Goal: Information Seeking & Learning: Find specific fact

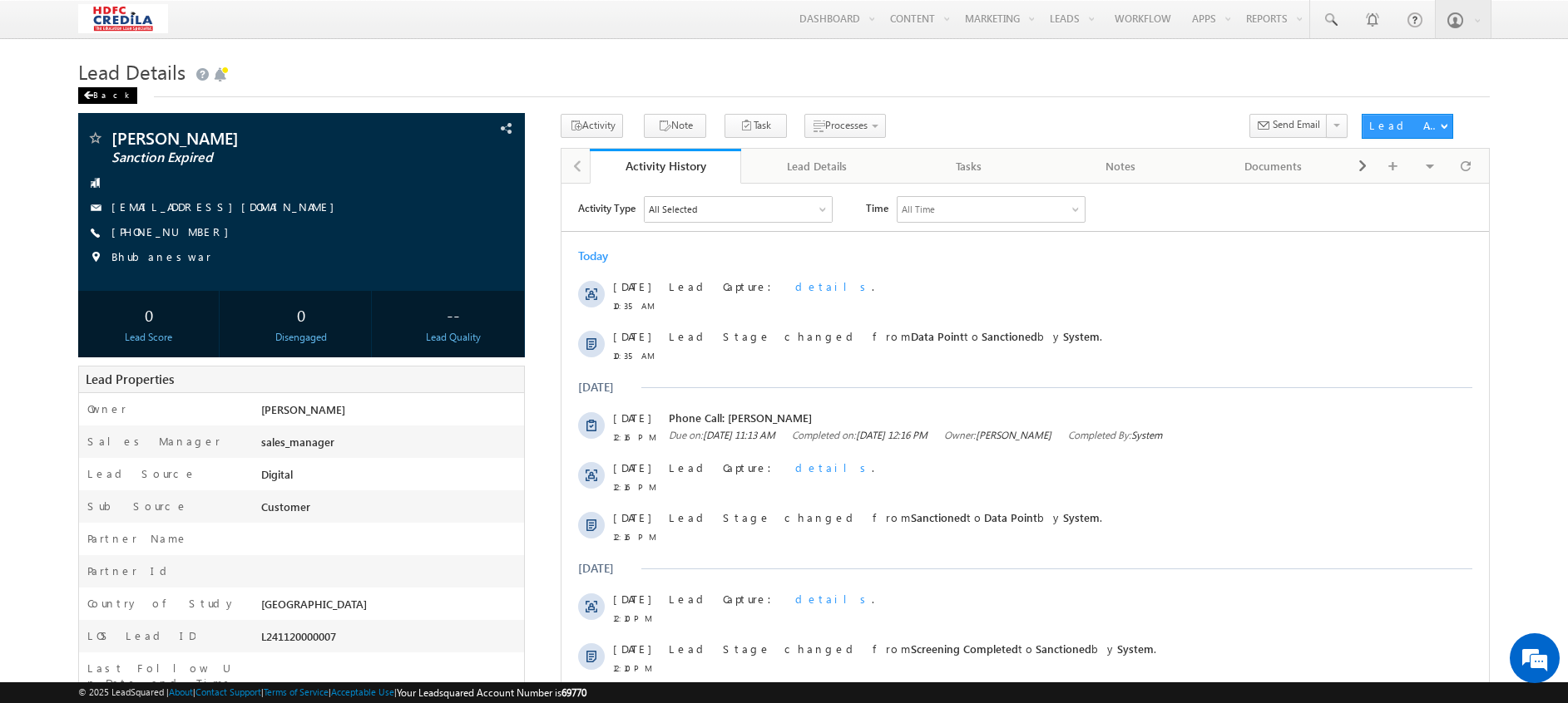
click at [95, 89] on div "Back" at bounding box center [108, 96] width 59 height 17
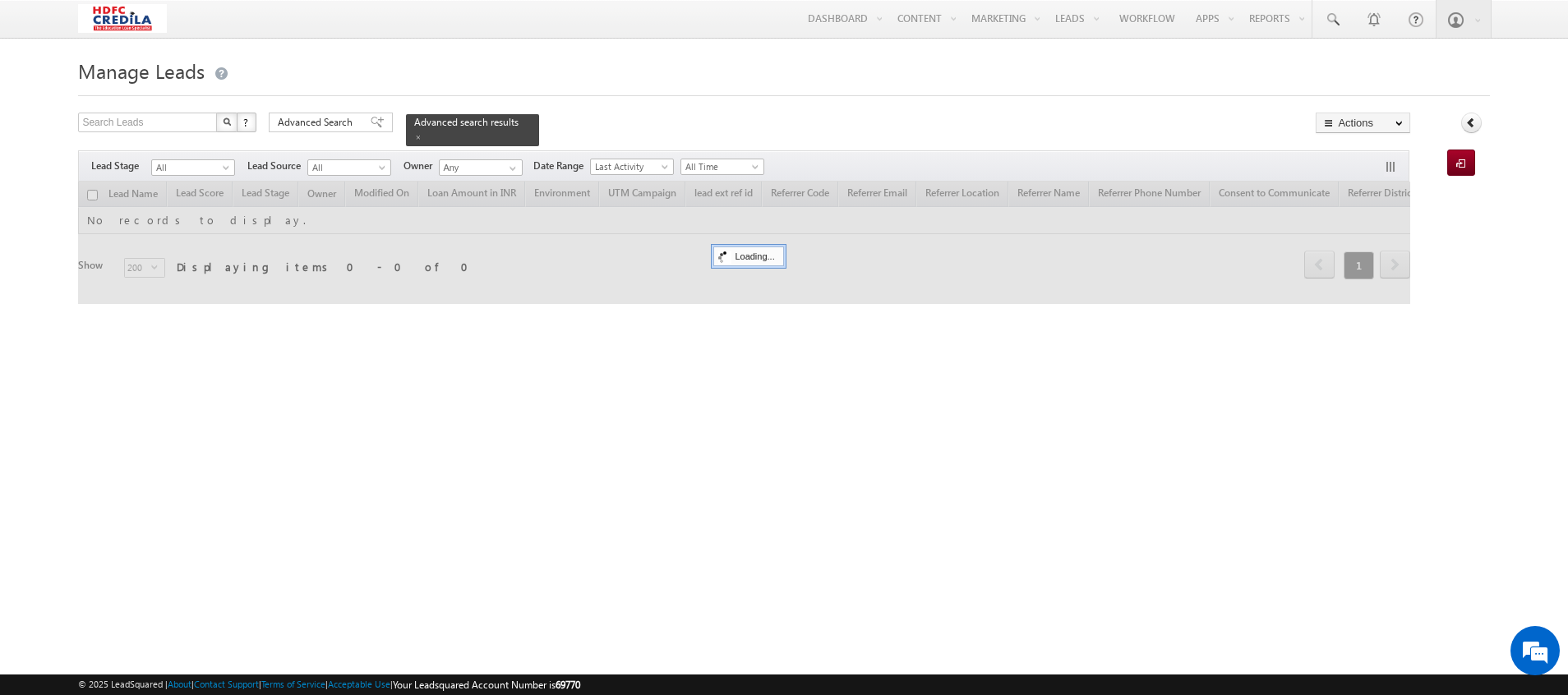
click at [423, 133] on span at bounding box center [418, 137] width 8 height 8
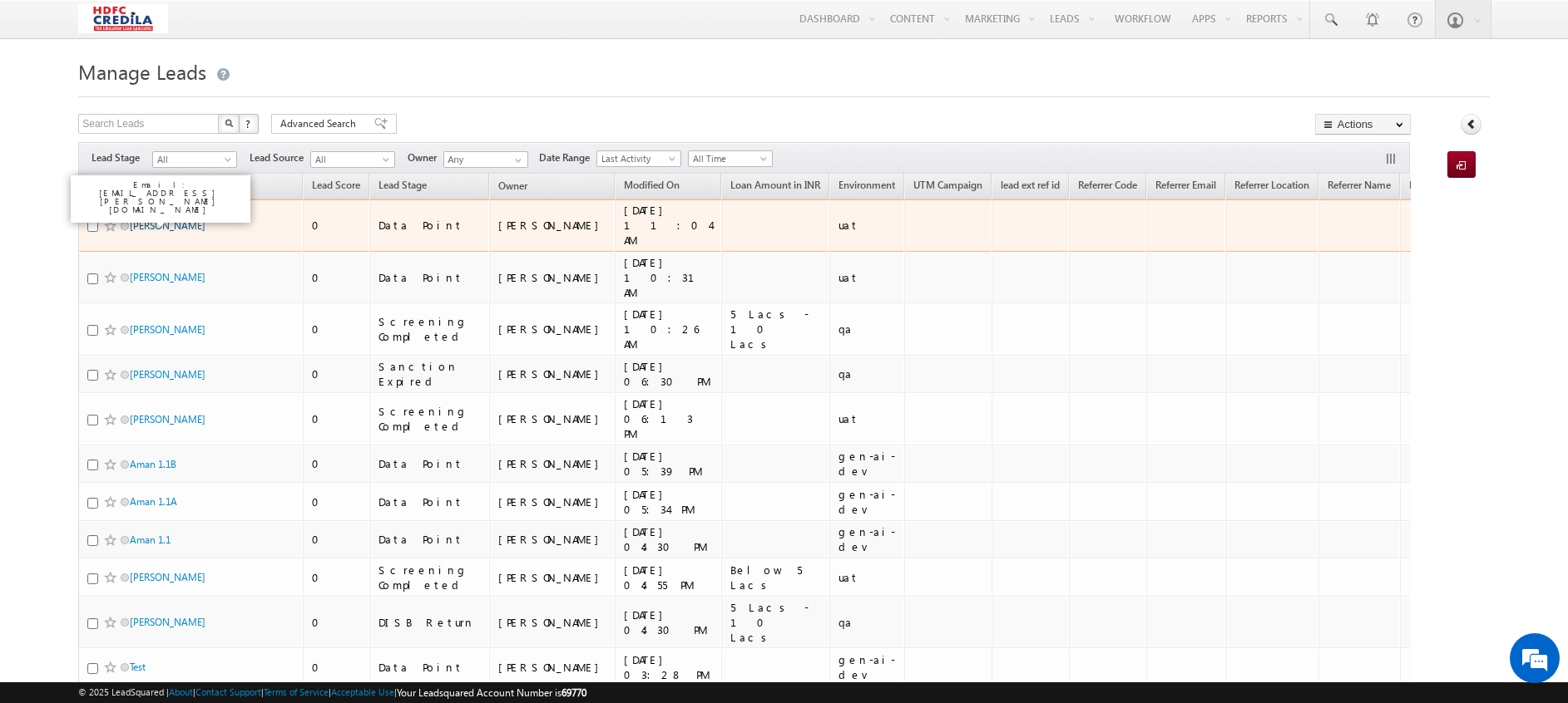
click at [169, 220] on link "[PERSON_NAME]" at bounding box center [167, 225] width 76 height 13
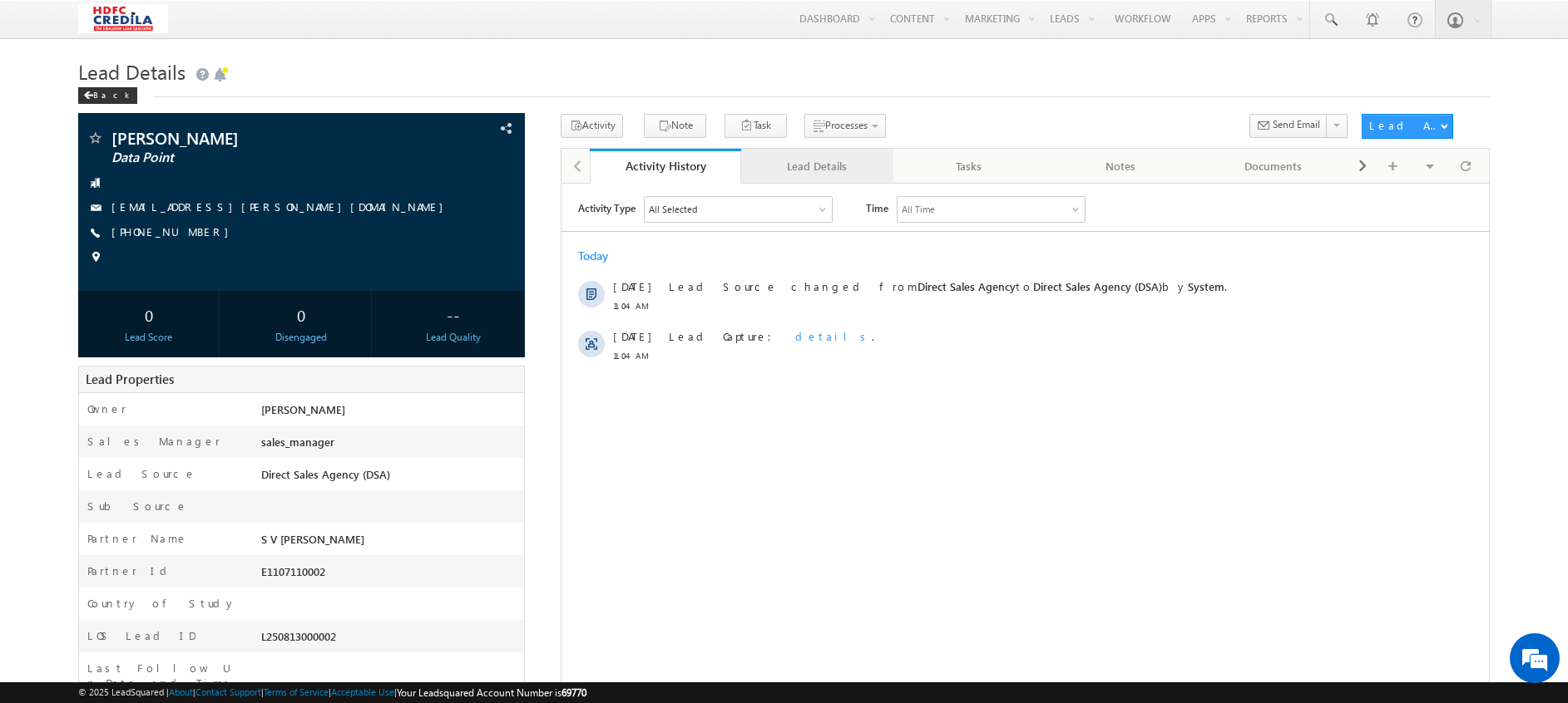
click at [820, 180] on link "Lead Details" at bounding box center [817, 166] width 152 height 35
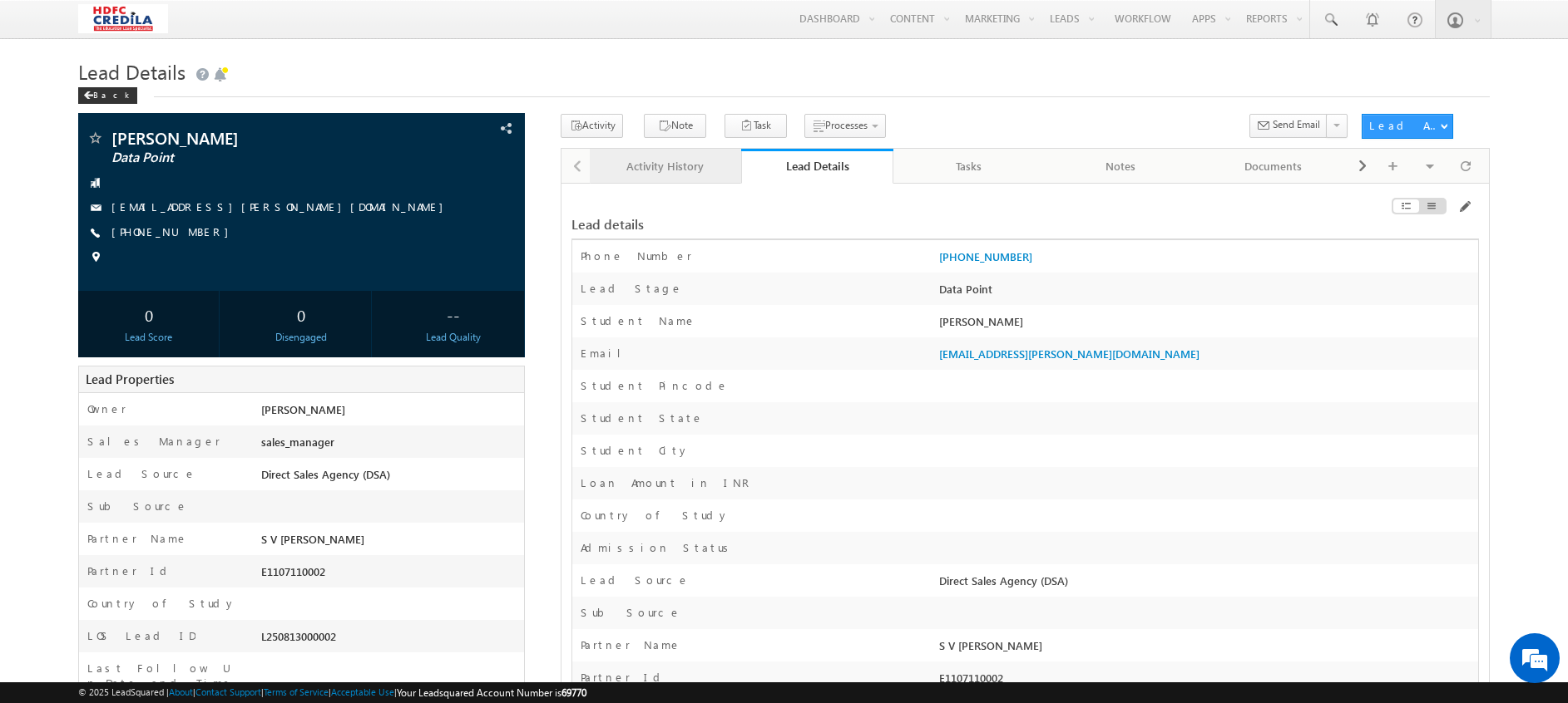
click at [696, 174] on div "Activity History" at bounding box center [665, 166] width 124 height 20
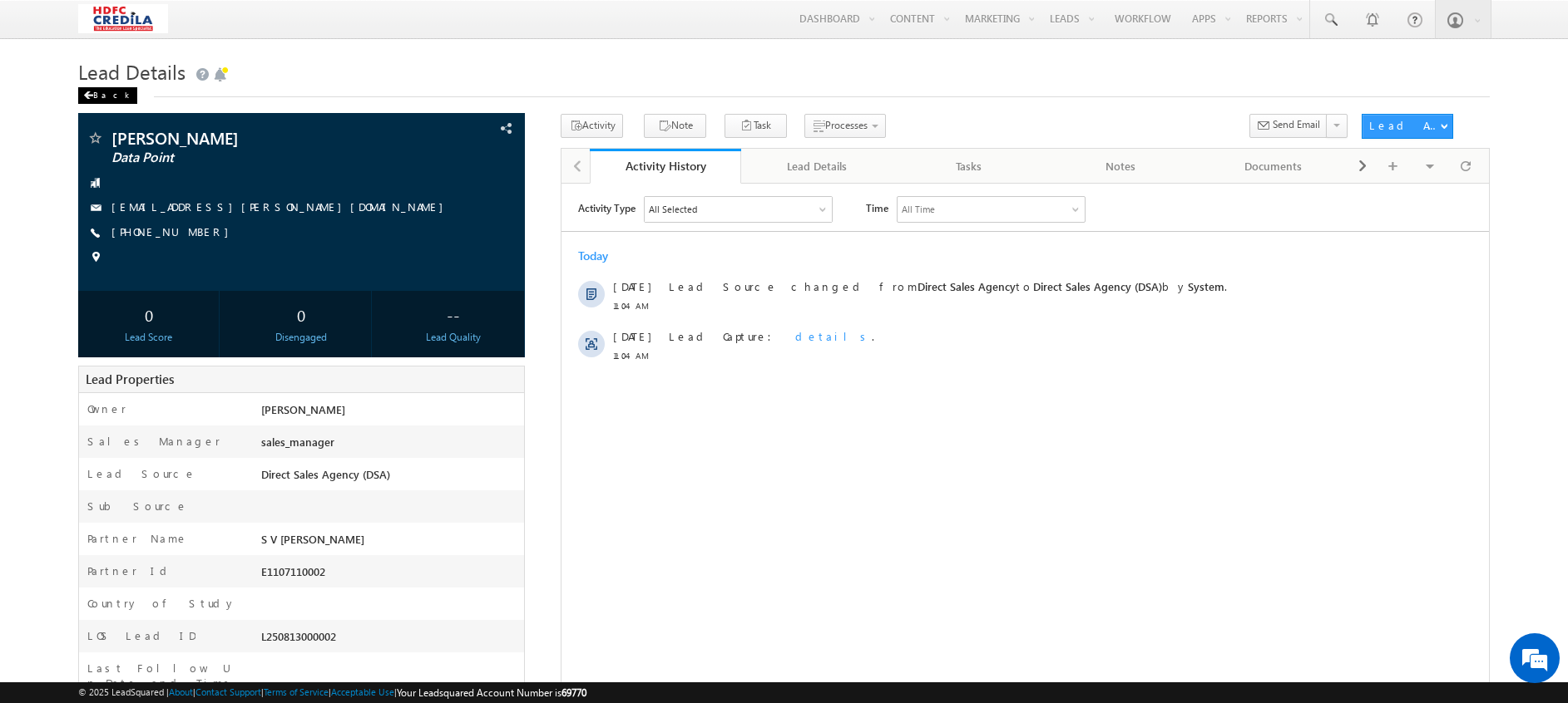
click at [100, 93] on div "Back" at bounding box center [108, 96] width 59 height 17
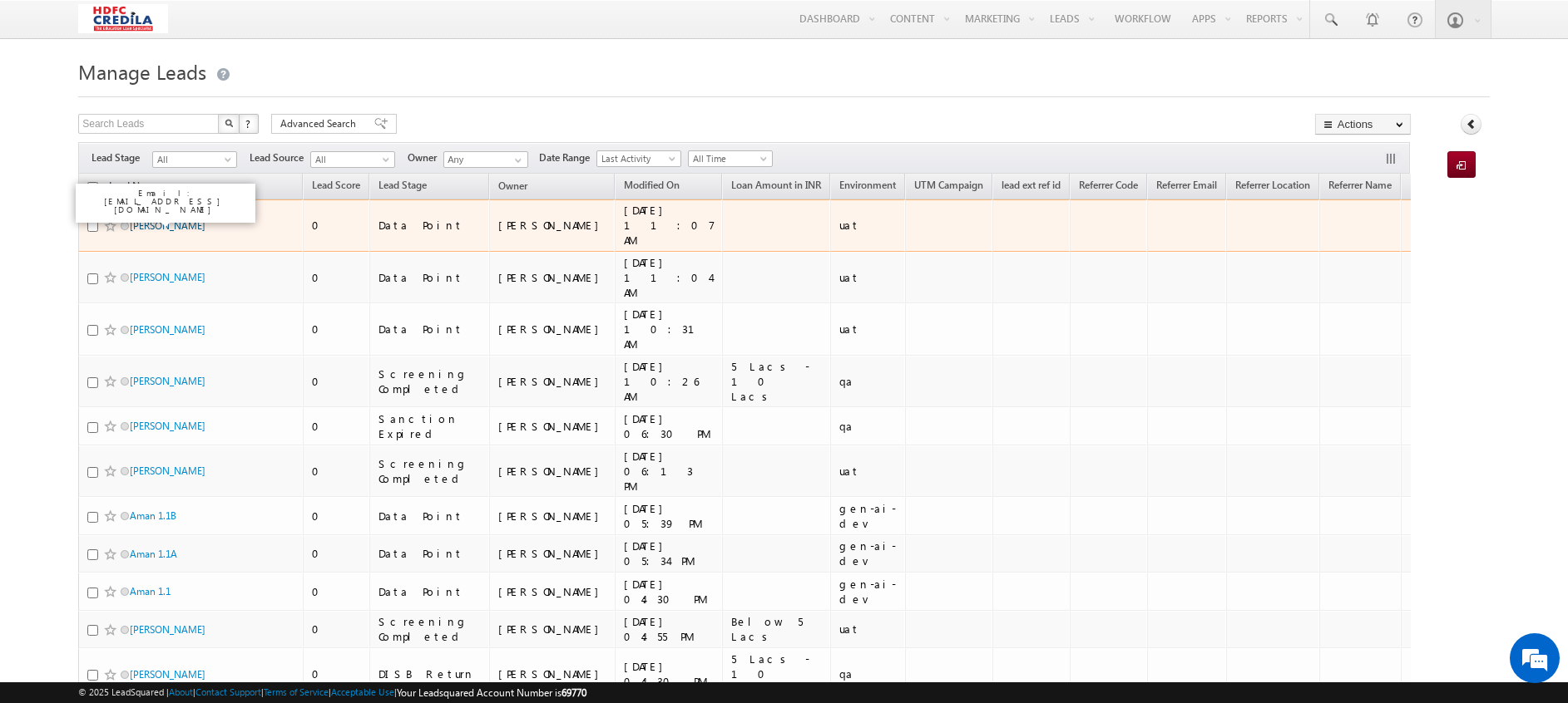
click at [174, 224] on link "[PERSON_NAME]" at bounding box center [167, 225] width 76 height 13
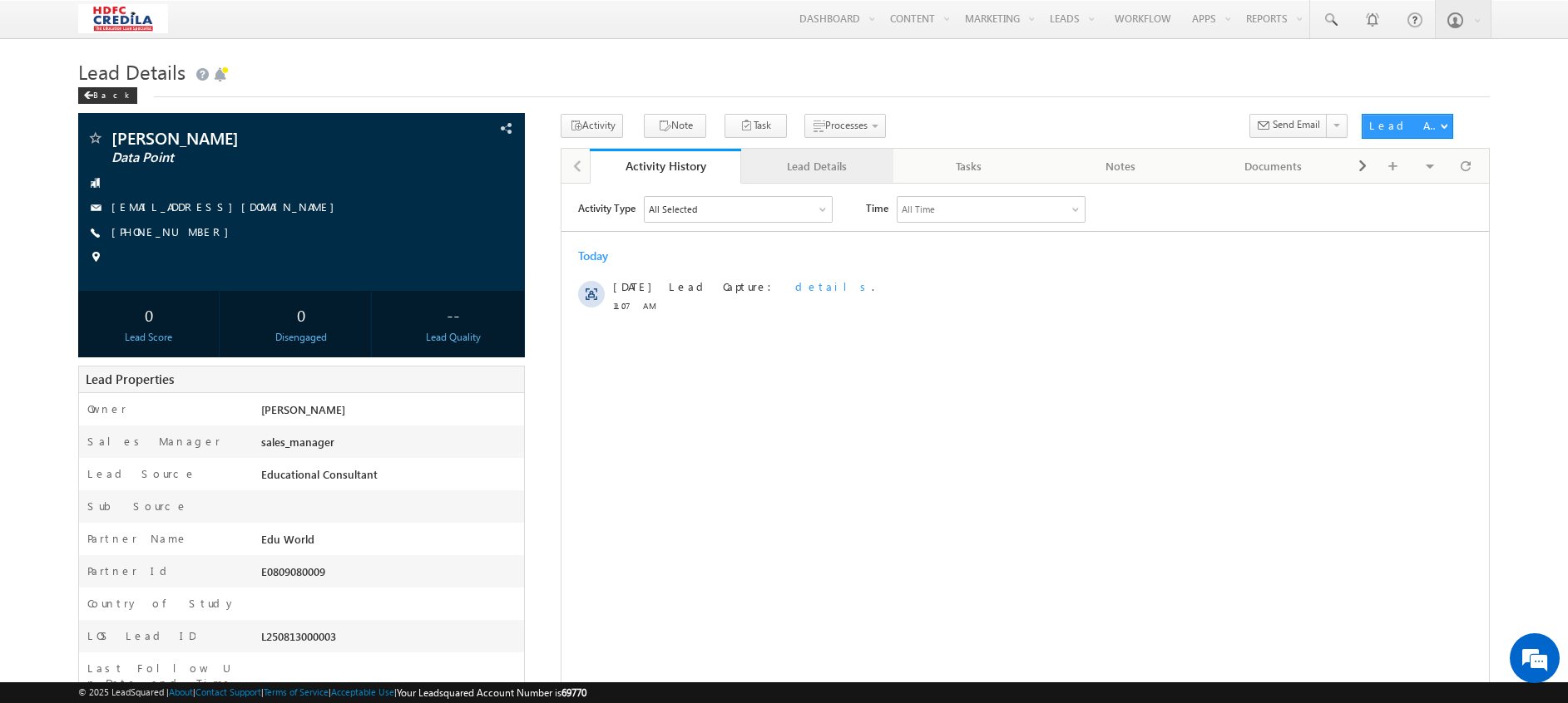
click at [804, 178] on link "Lead Details" at bounding box center [817, 166] width 152 height 35
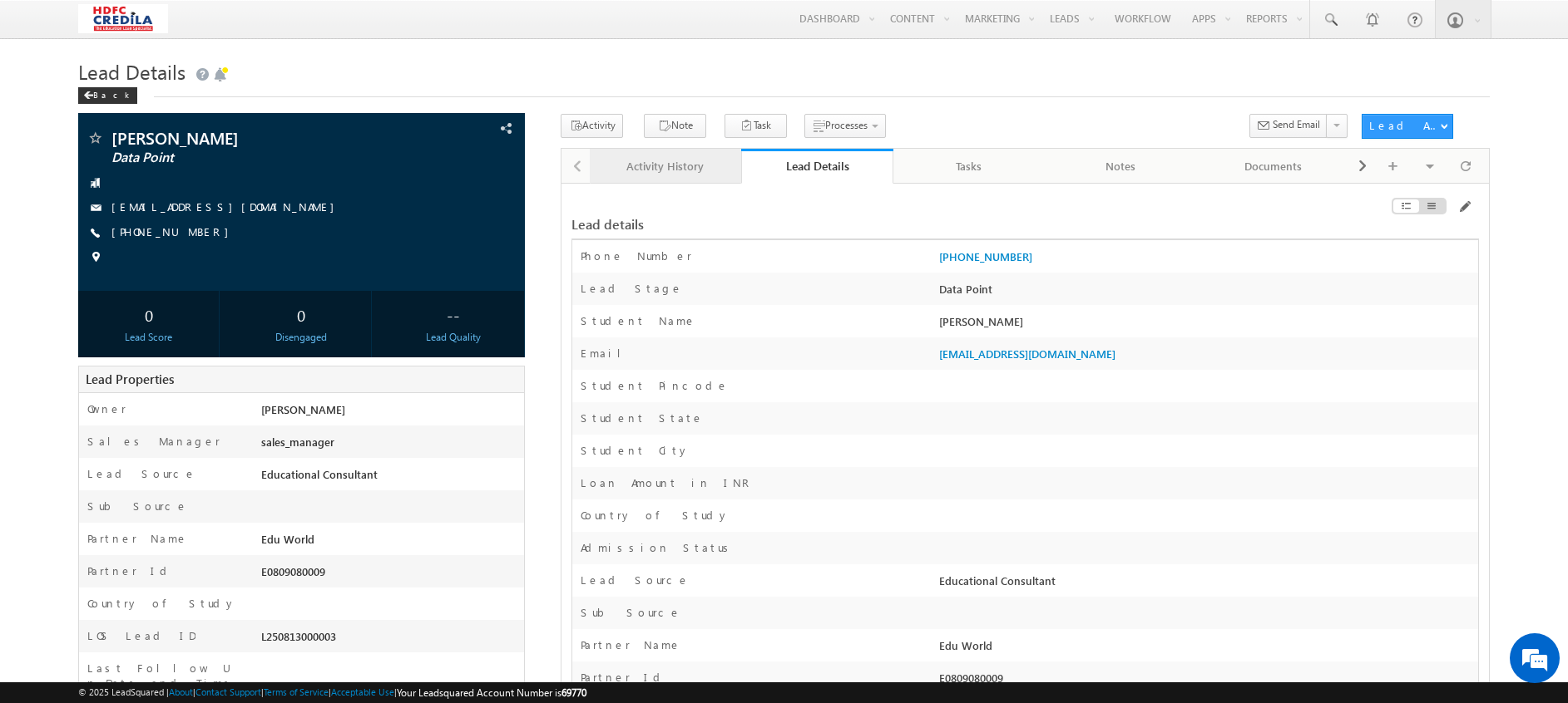
click at [672, 180] on link "Activity History" at bounding box center [666, 166] width 152 height 35
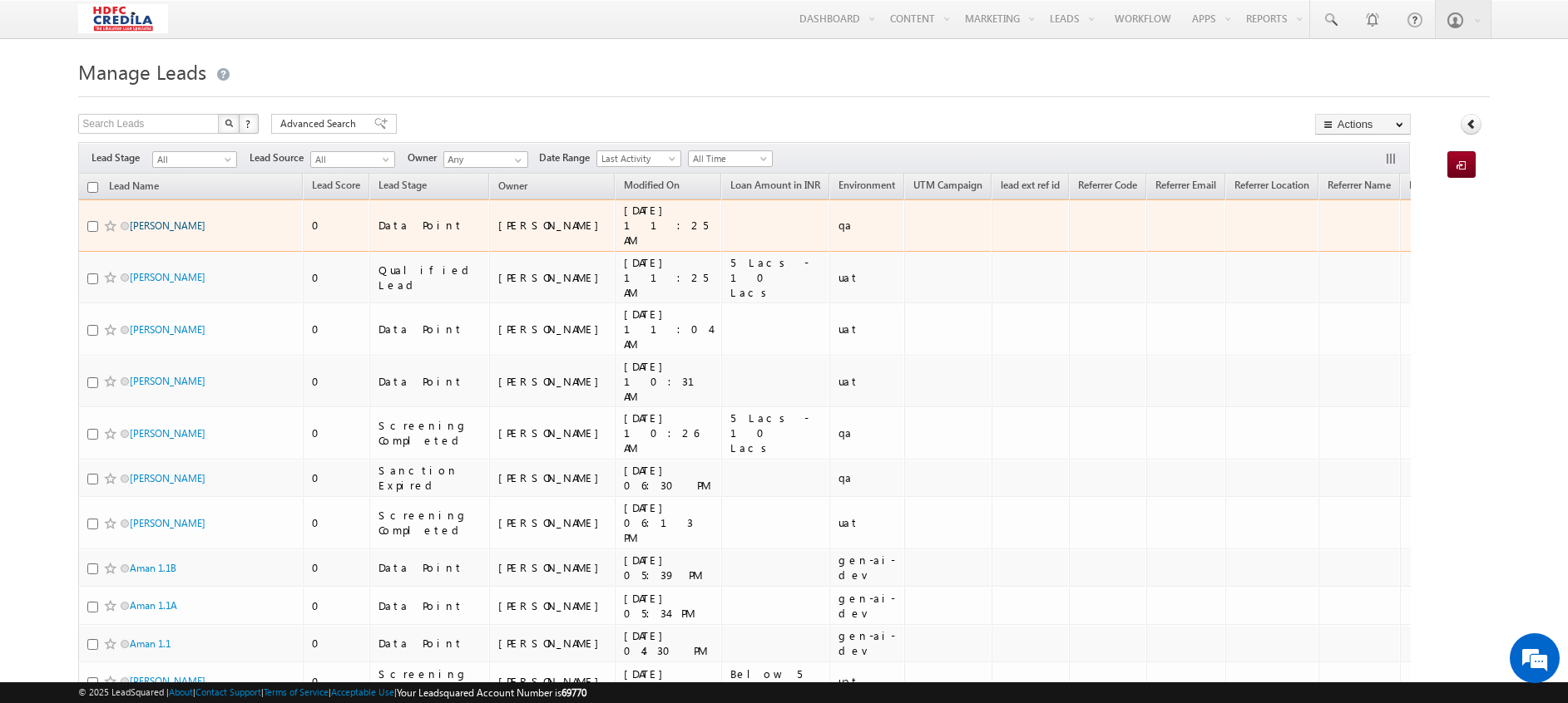
click at [172, 222] on link "[PERSON_NAME]" at bounding box center [167, 225] width 76 height 13
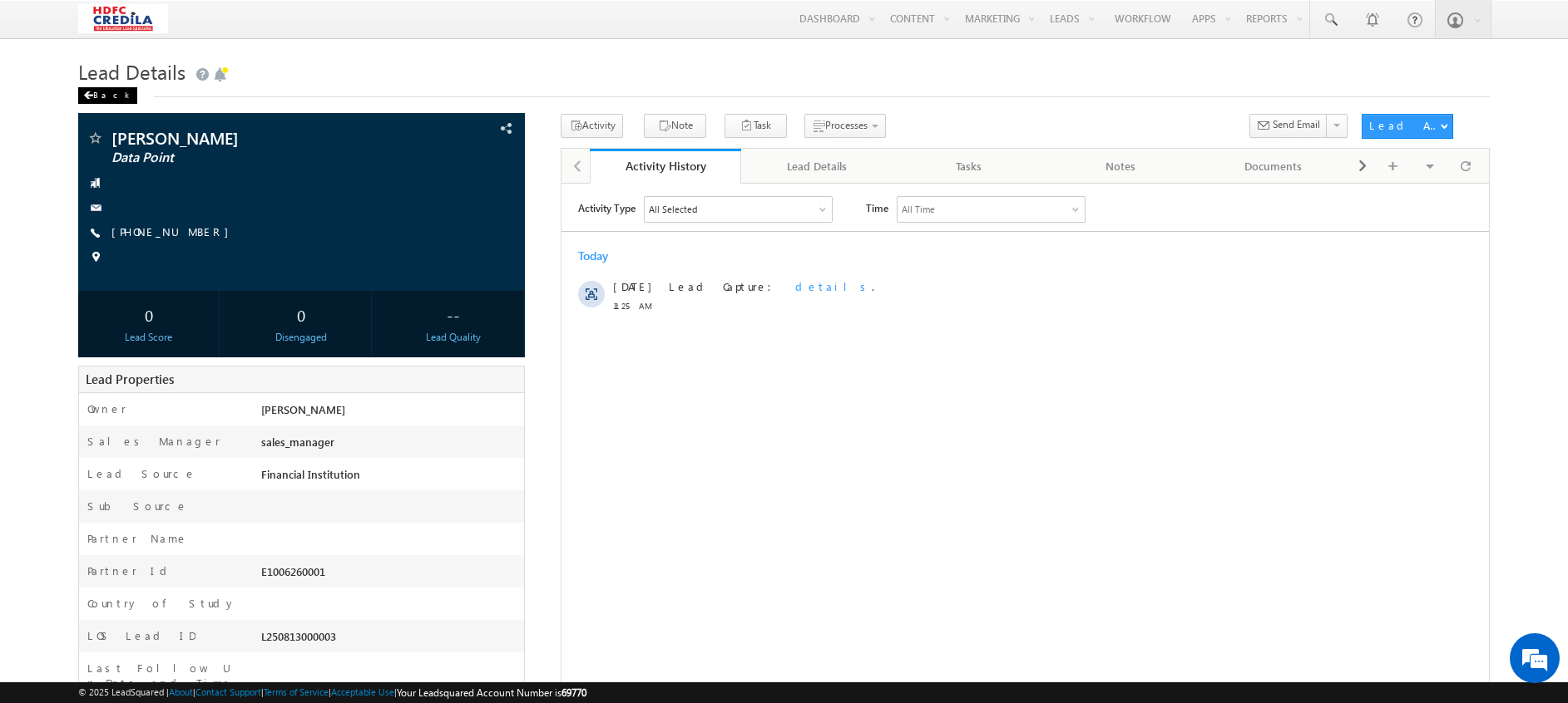
click at [103, 94] on div "Back" at bounding box center [108, 96] width 59 height 17
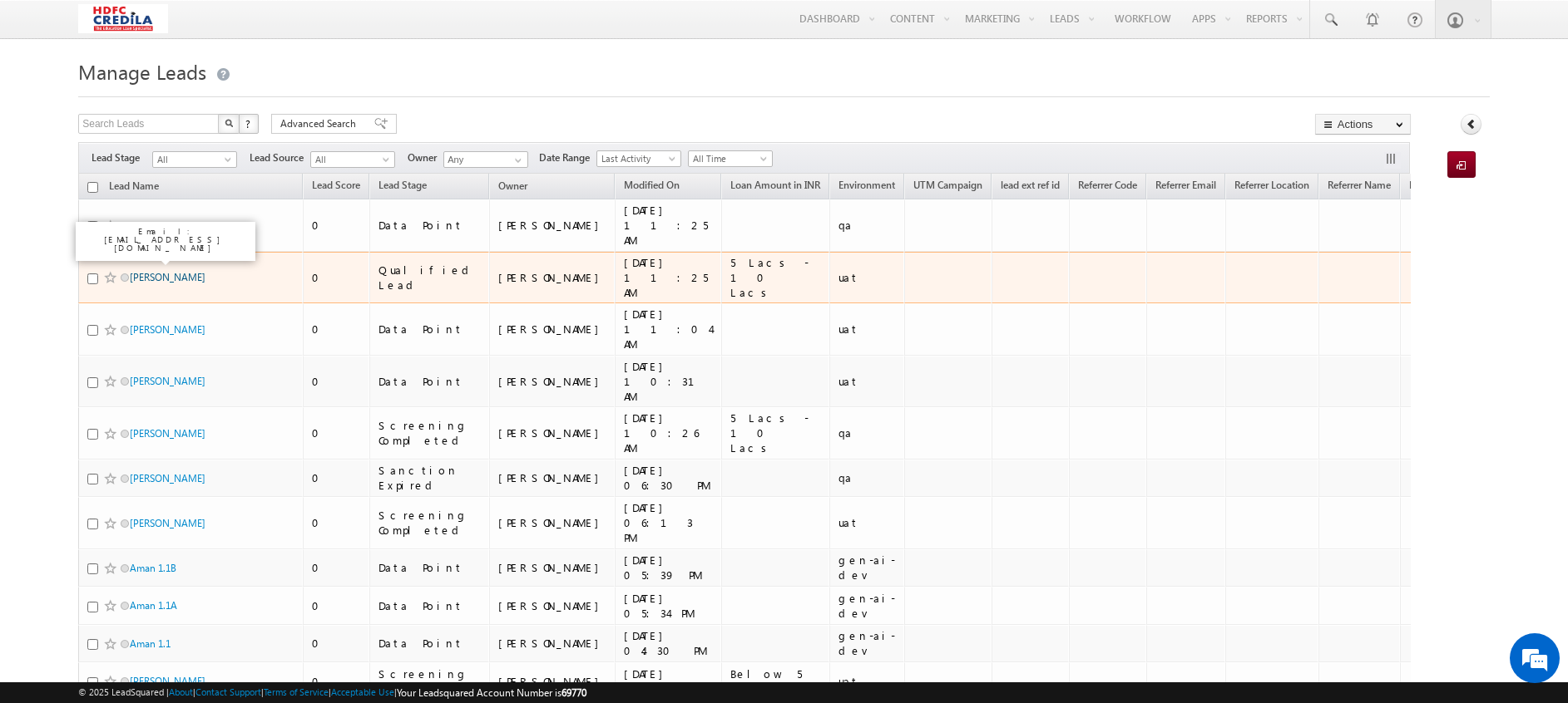
click at [145, 271] on link "[PERSON_NAME]" at bounding box center [167, 277] width 76 height 13
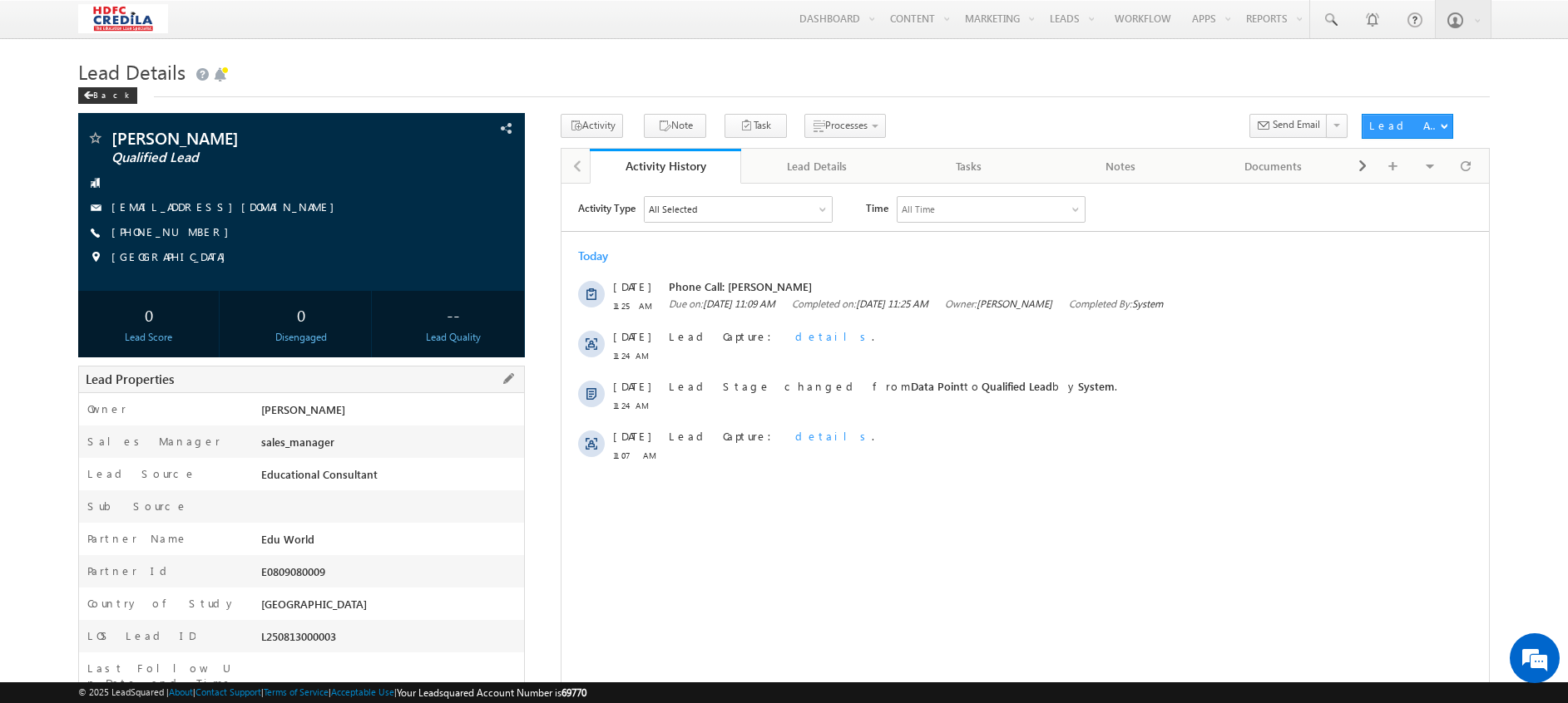
scroll to position [197, 0]
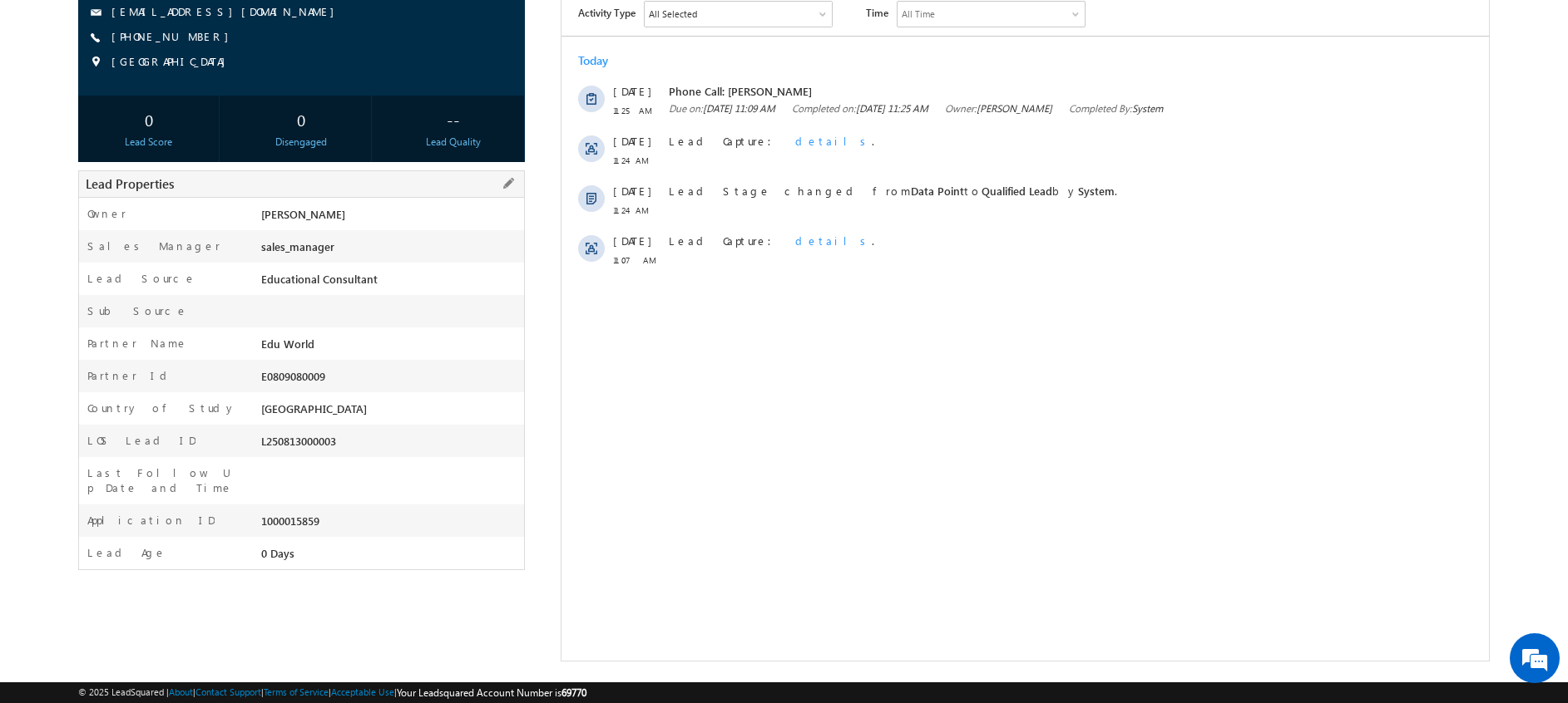
drag, startPoint x: 339, startPoint y: 513, endPoint x: 263, endPoint y: 507, distance: 76.2
click at [263, 513] on div "1000015859" at bounding box center [391, 524] width 267 height 23
click at [724, 429] on html "Activity Type All Selected Select All Email Activities 18 Email Bounced Email L…" at bounding box center [1025, 209] width 927 height 441
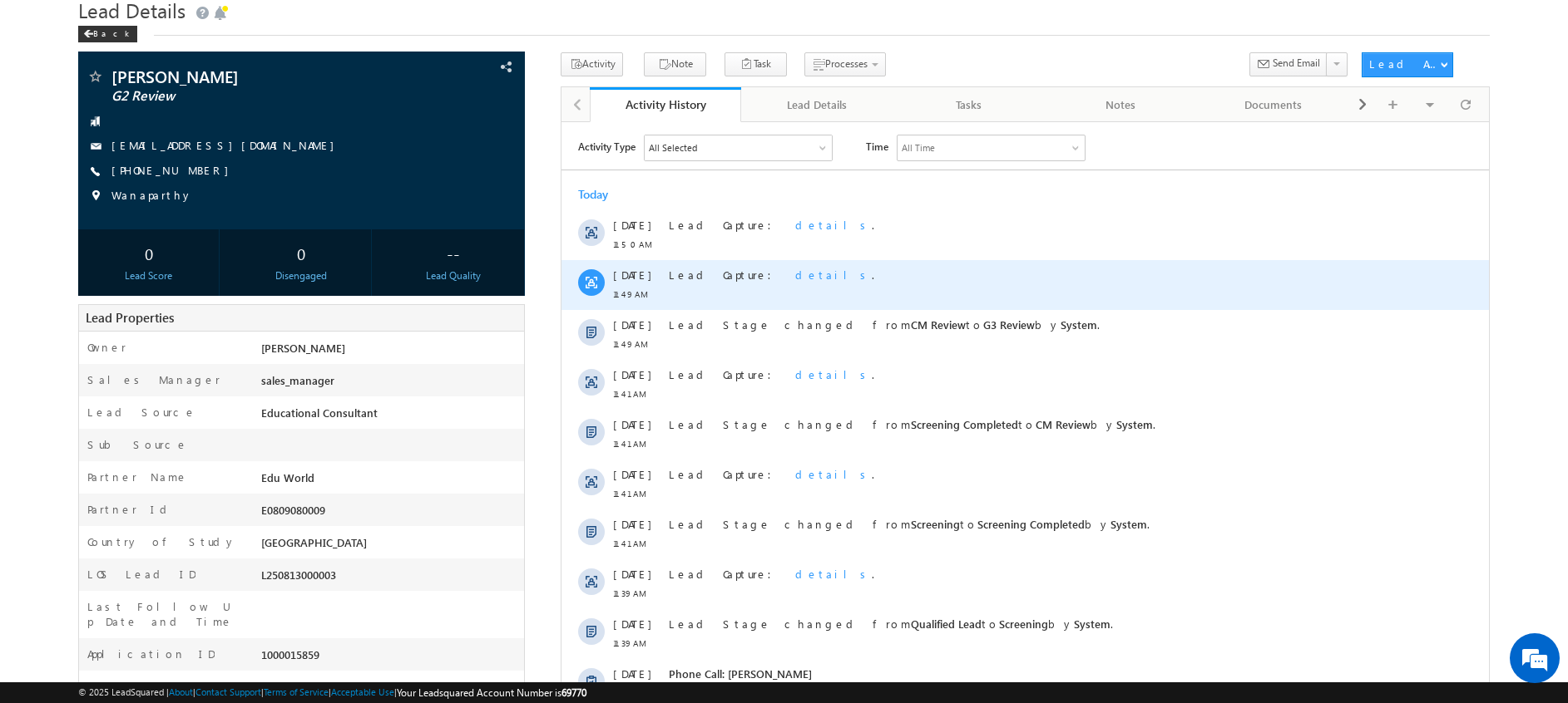
click at [795, 276] on span "details" at bounding box center [834, 274] width 77 height 14
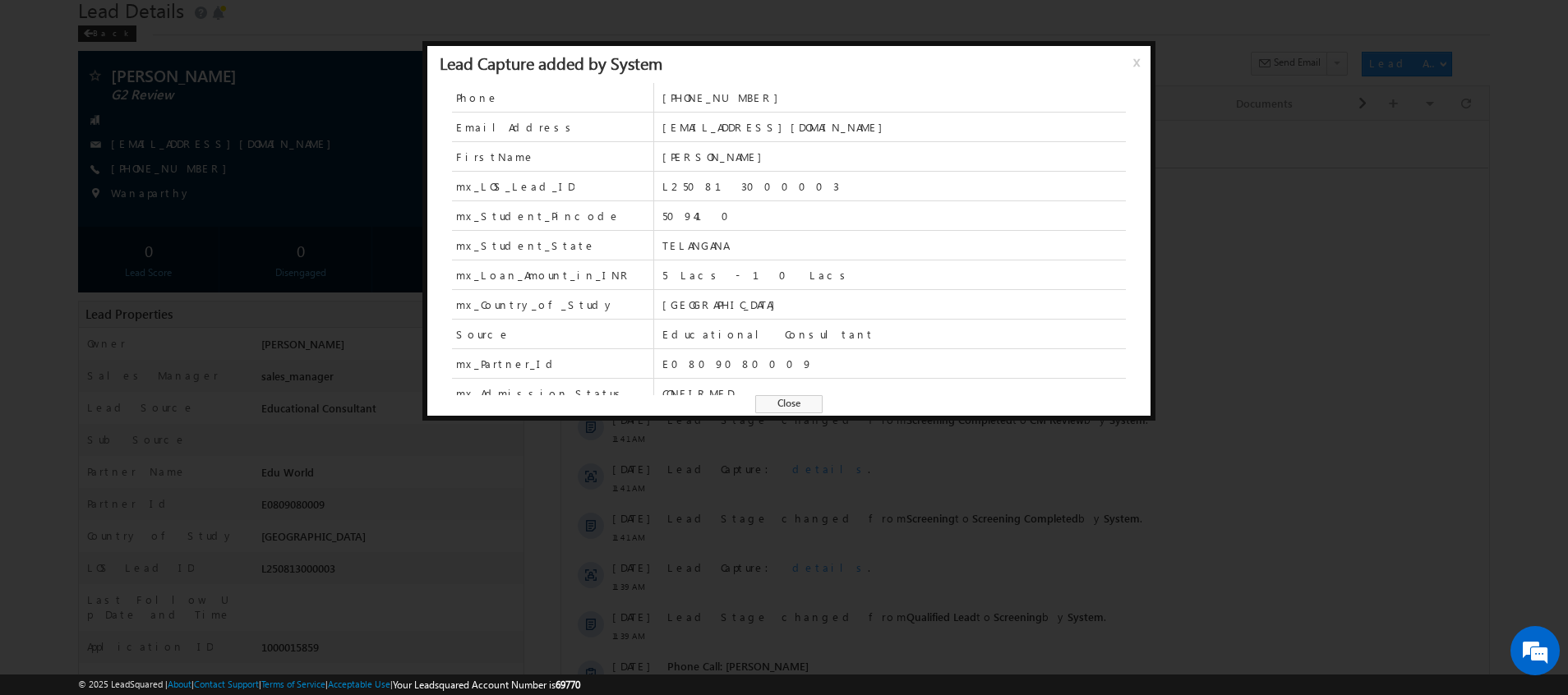
click at [1138, 67] on span "x" at bounding box center [1140, 69] width 13 height 30
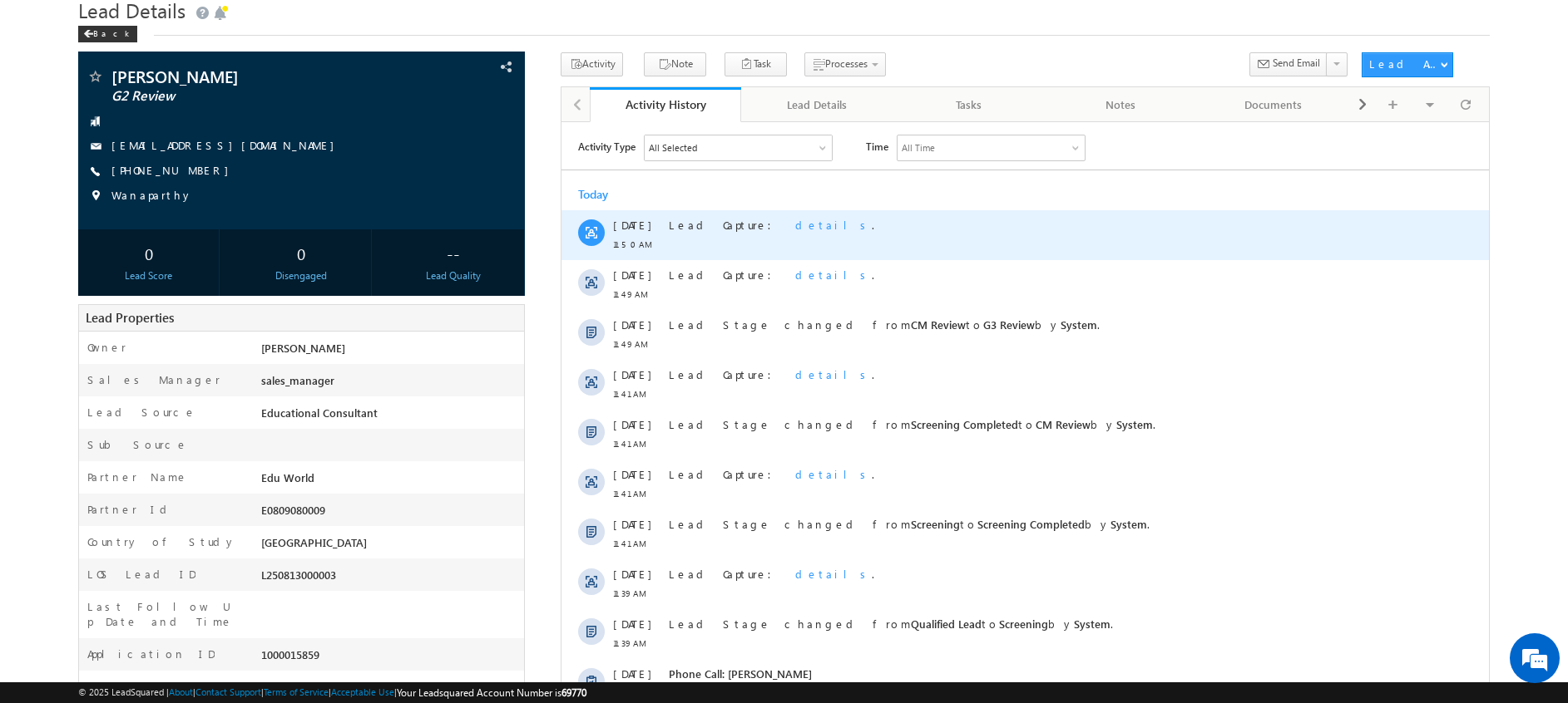
click at [795, 222] on span "details" at bounding box center [834, 224] width 77 height 14
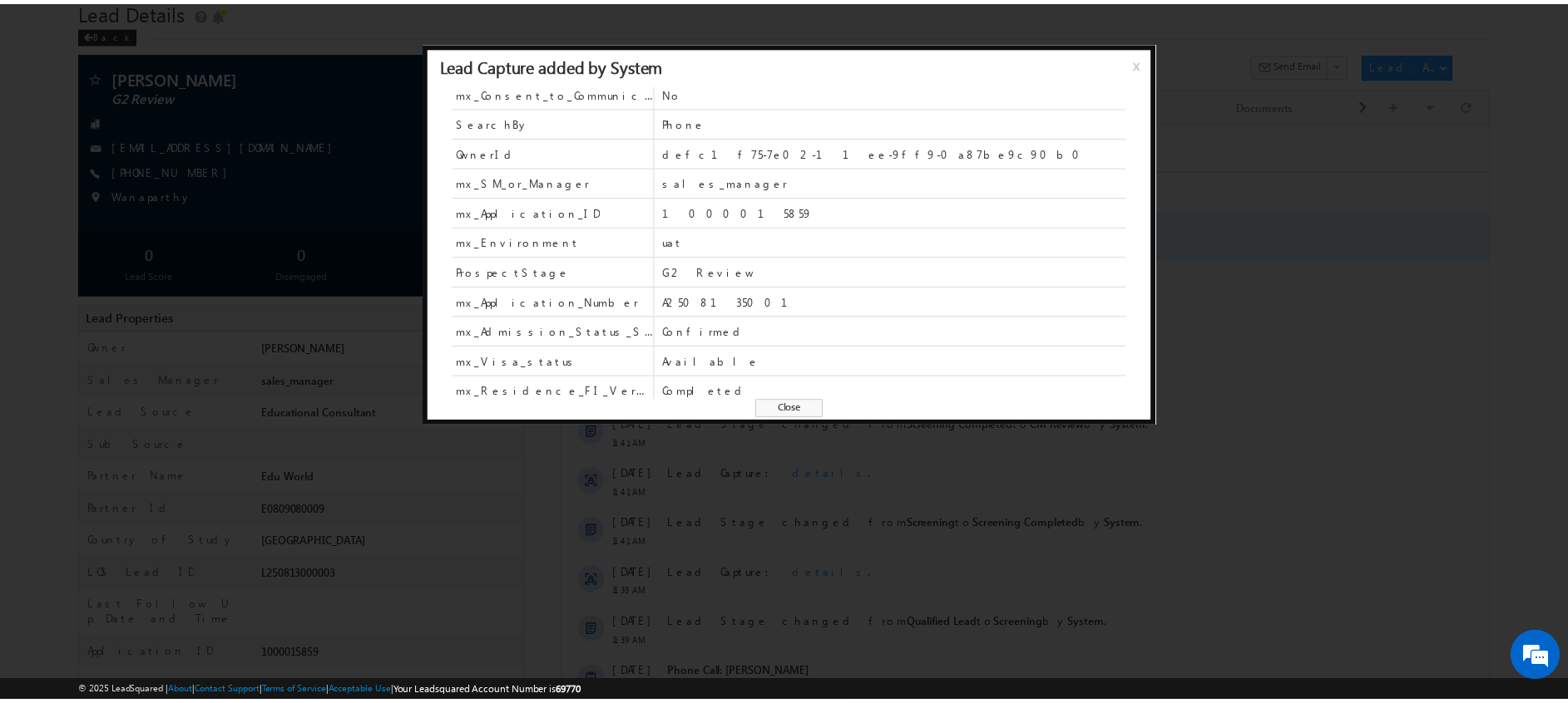
scroll to position [401, 0]
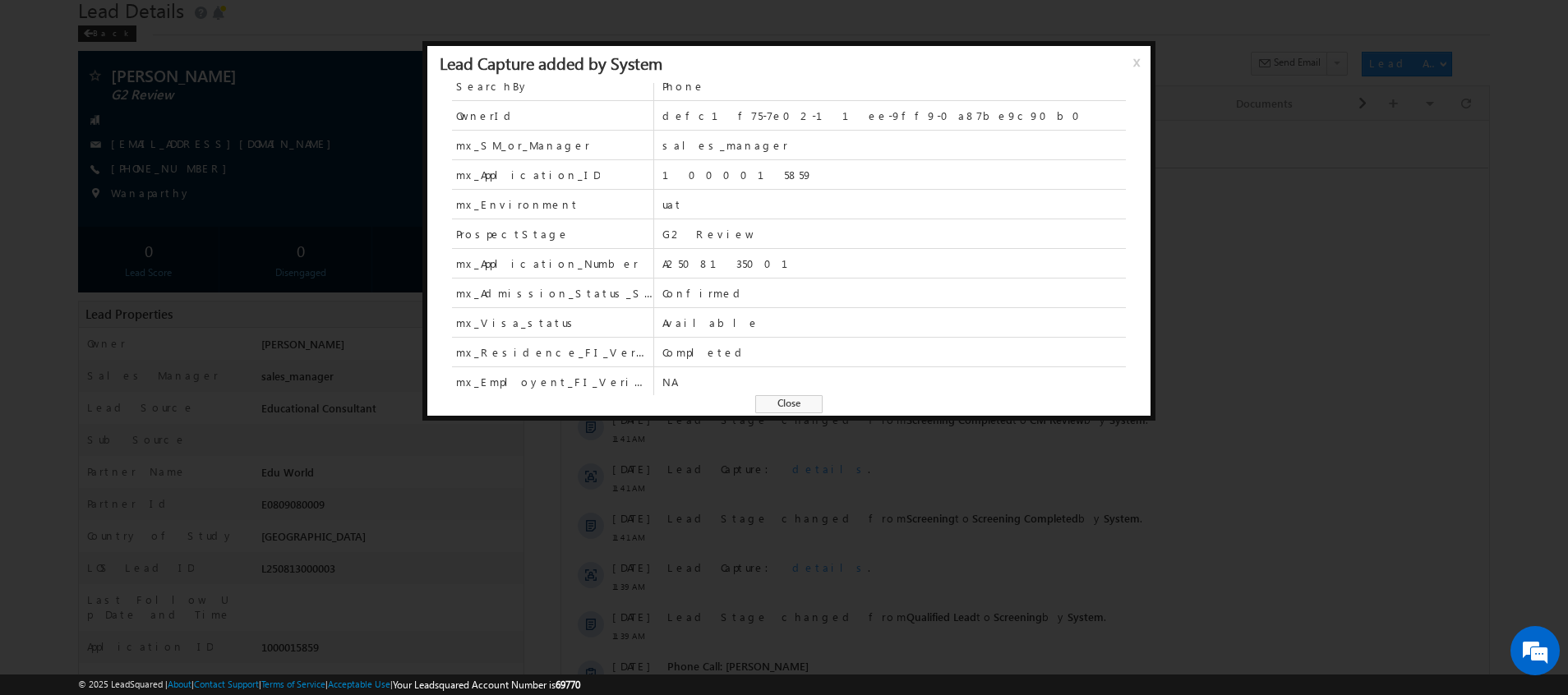
click at [1136, 67] on span "x" at bounding box center [1140, 69] width 13 height 30
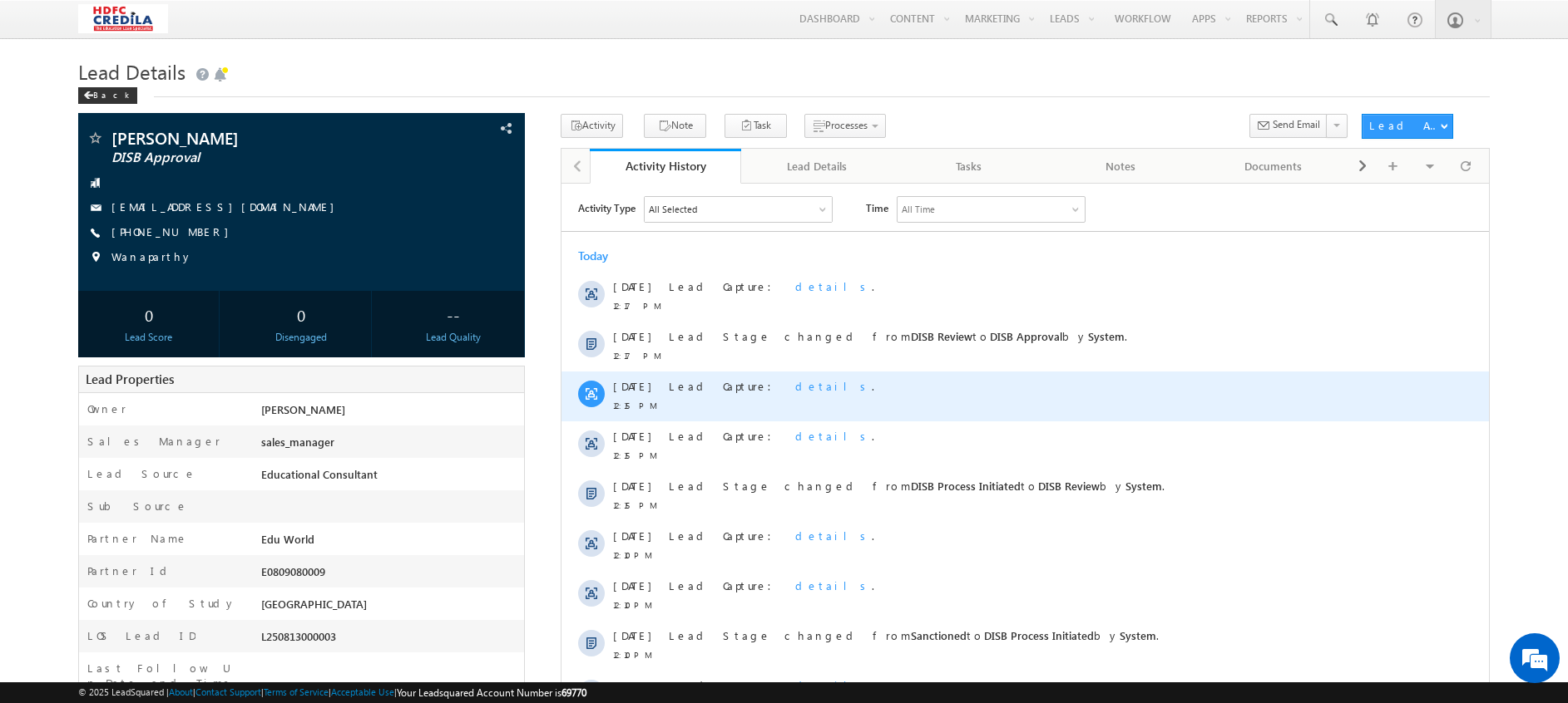
click at [795, 385] on span "details" at bounding box center [834, 385] width 77 height 14
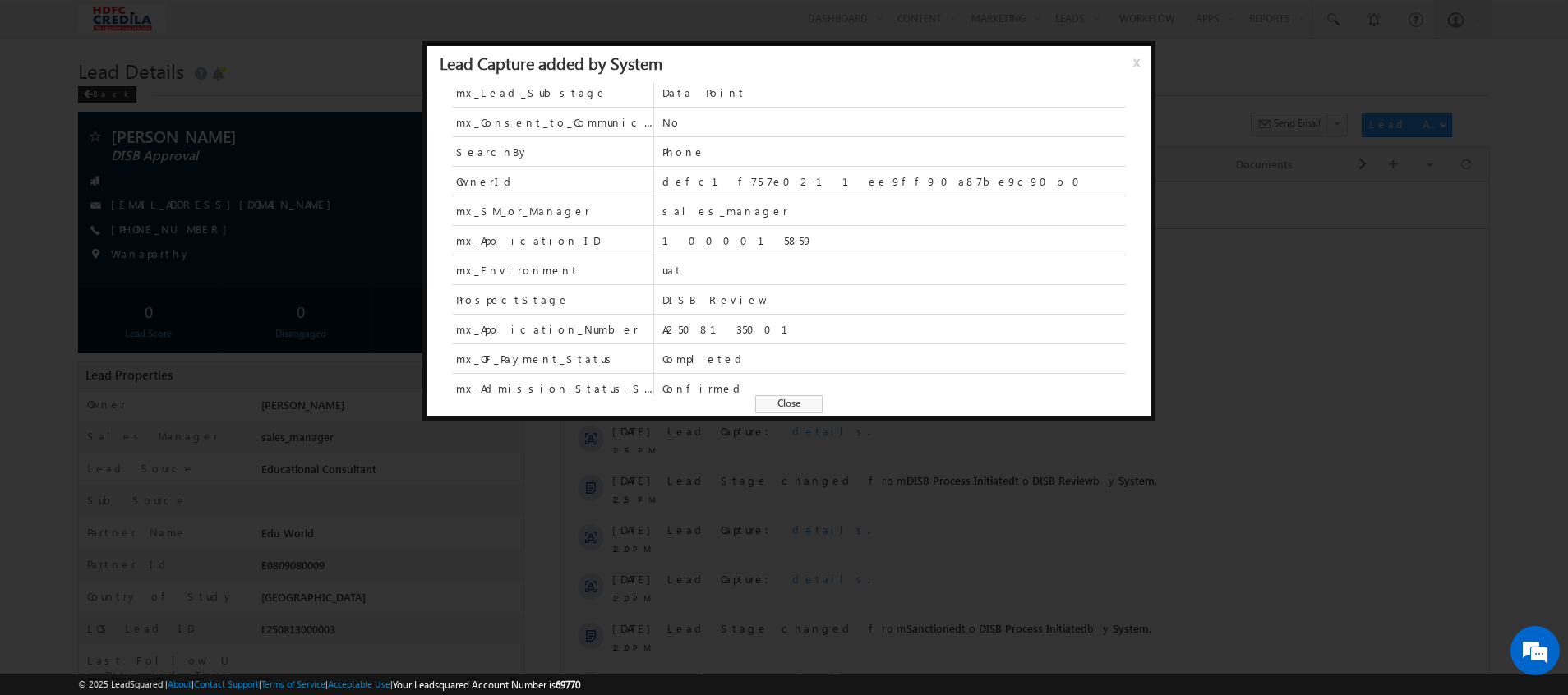
scroll to position [390, 0]
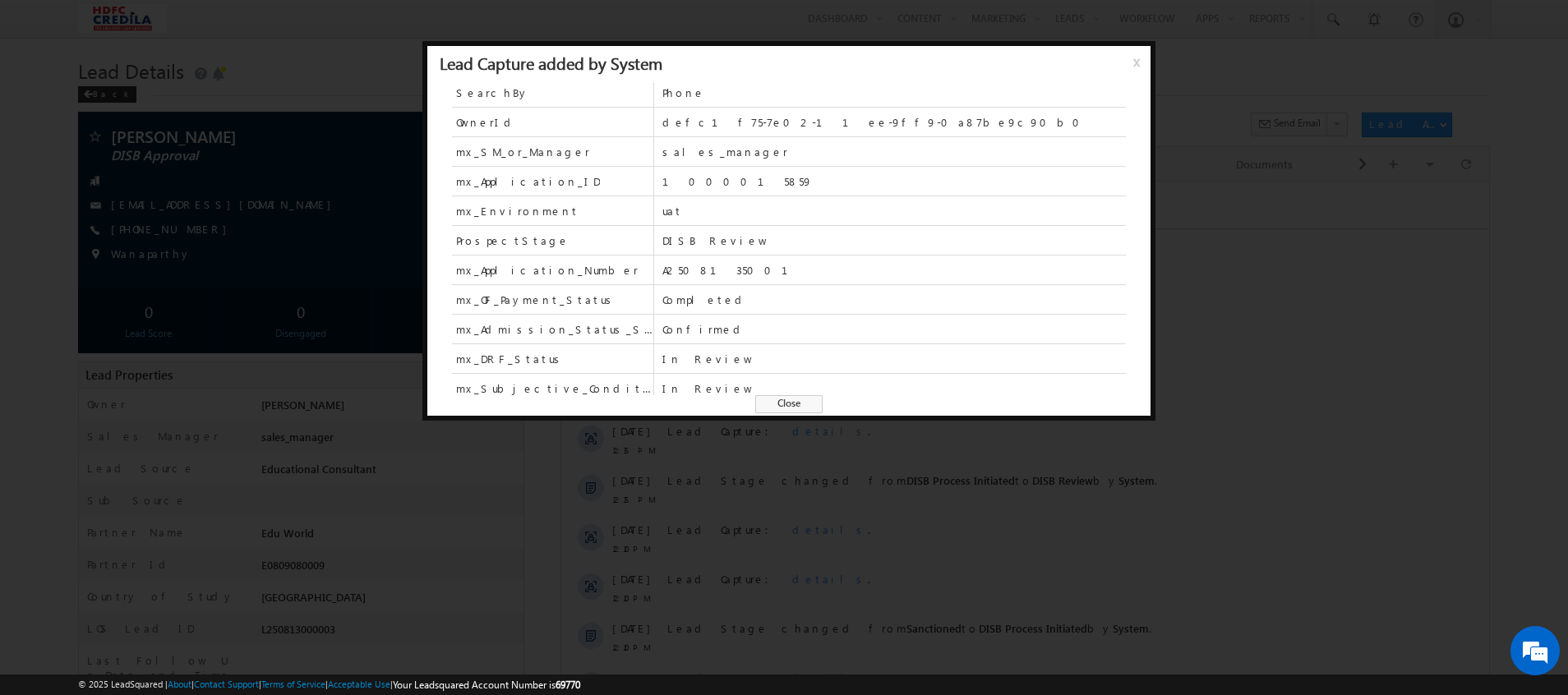
click at [1253, 323] on div at bounding box center [784, 348] width 1568 height 695
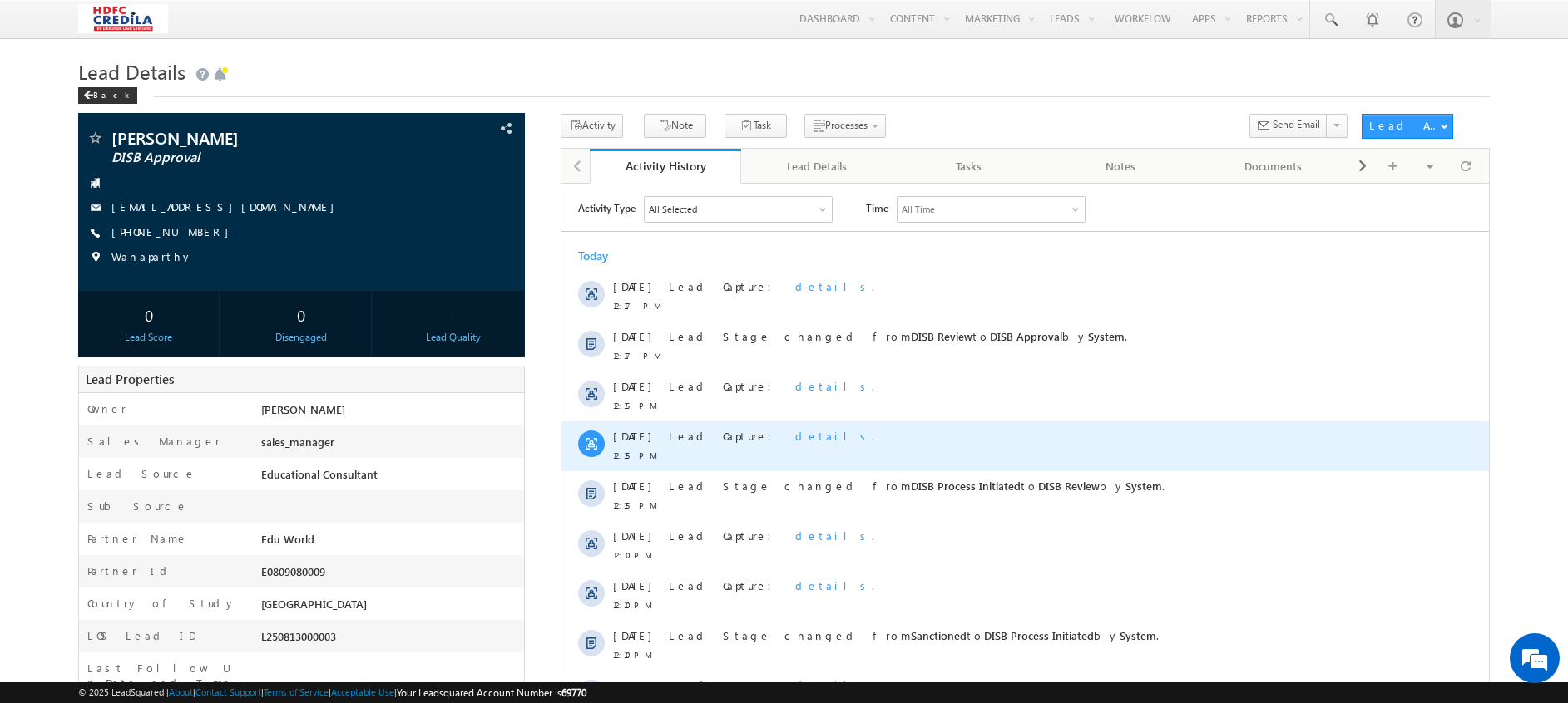
click at [795, 435] on span "details" at bounding box center [834, 435] width 77 height 14
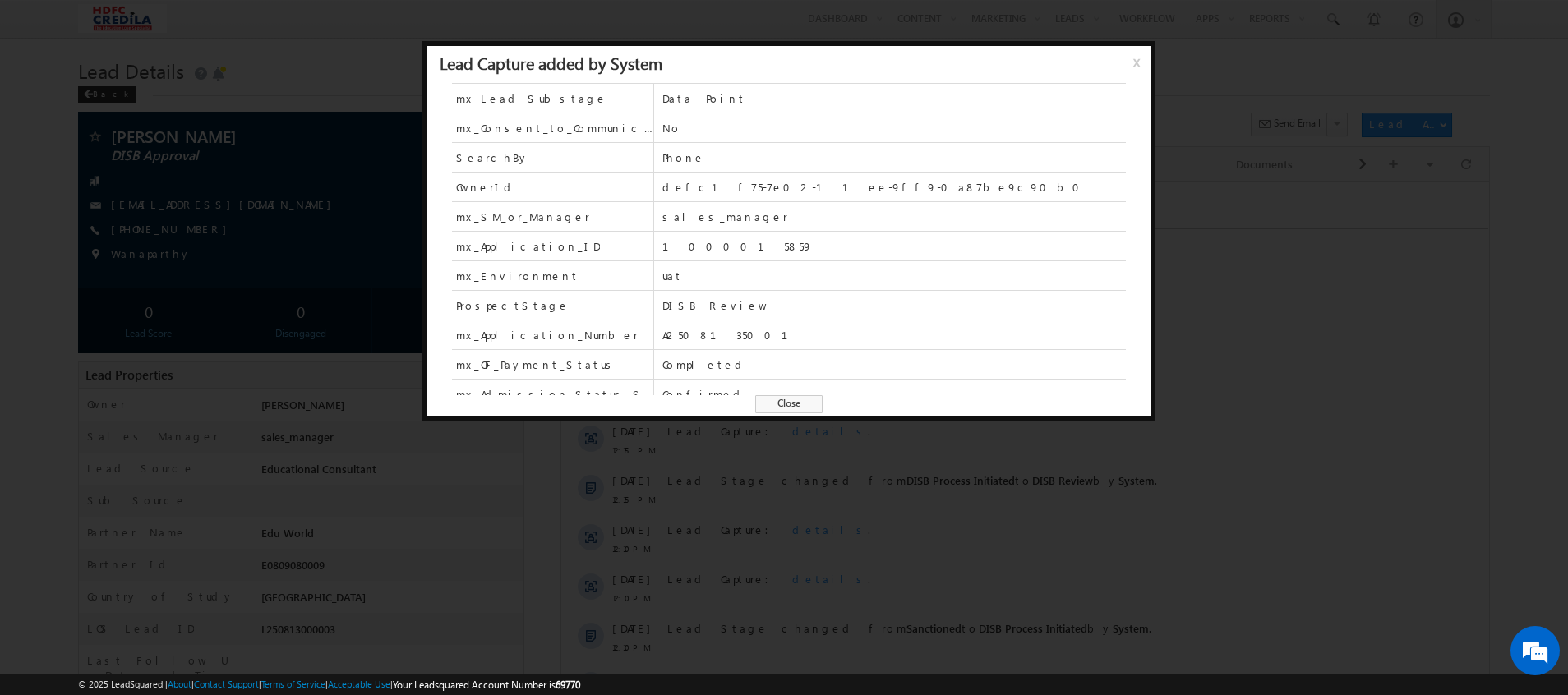
scroll to position [325, 0]
click at [1296, 338] on div at bounding box center [784, 348] width 1568 height 695
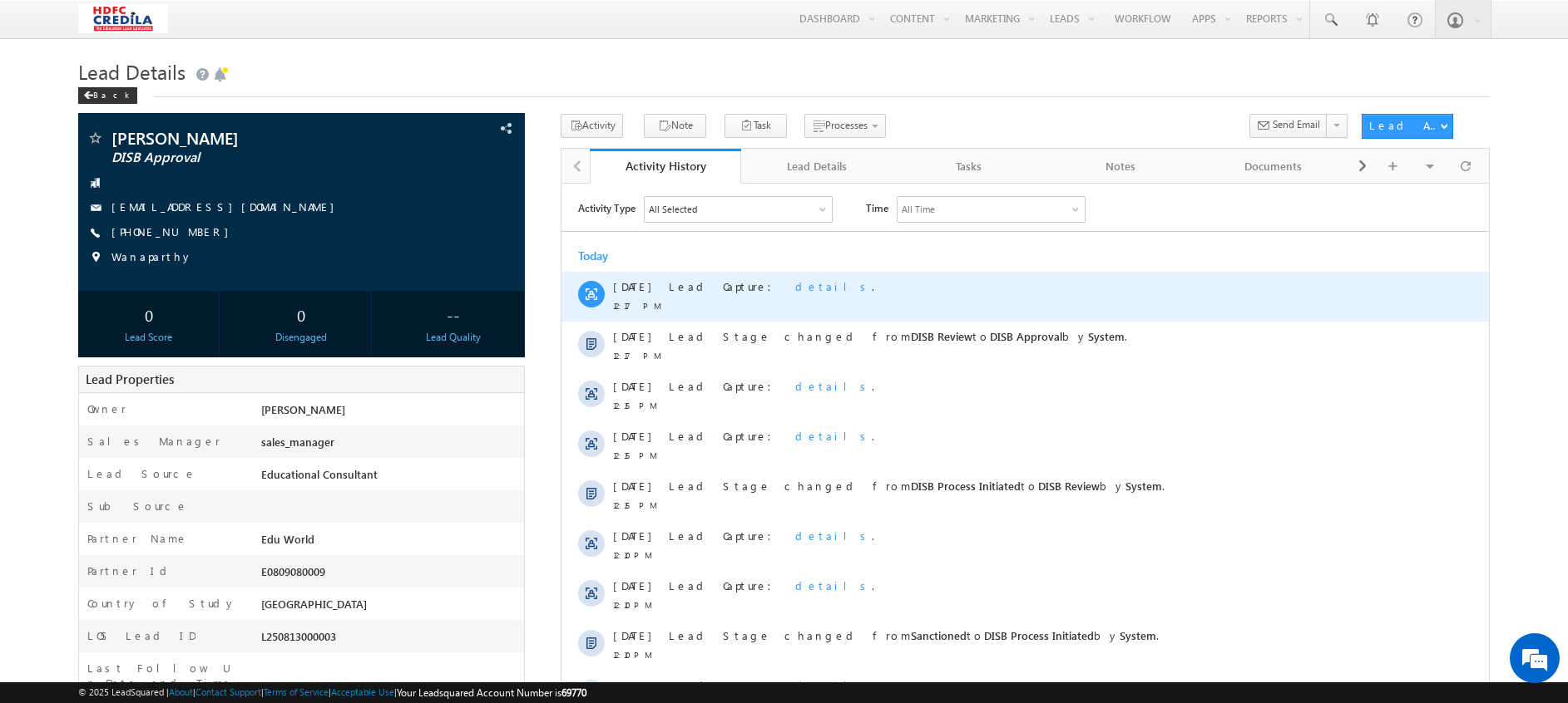
click at [795, 291] on span "details" at bounding box center [834, 286] width 77 height 14
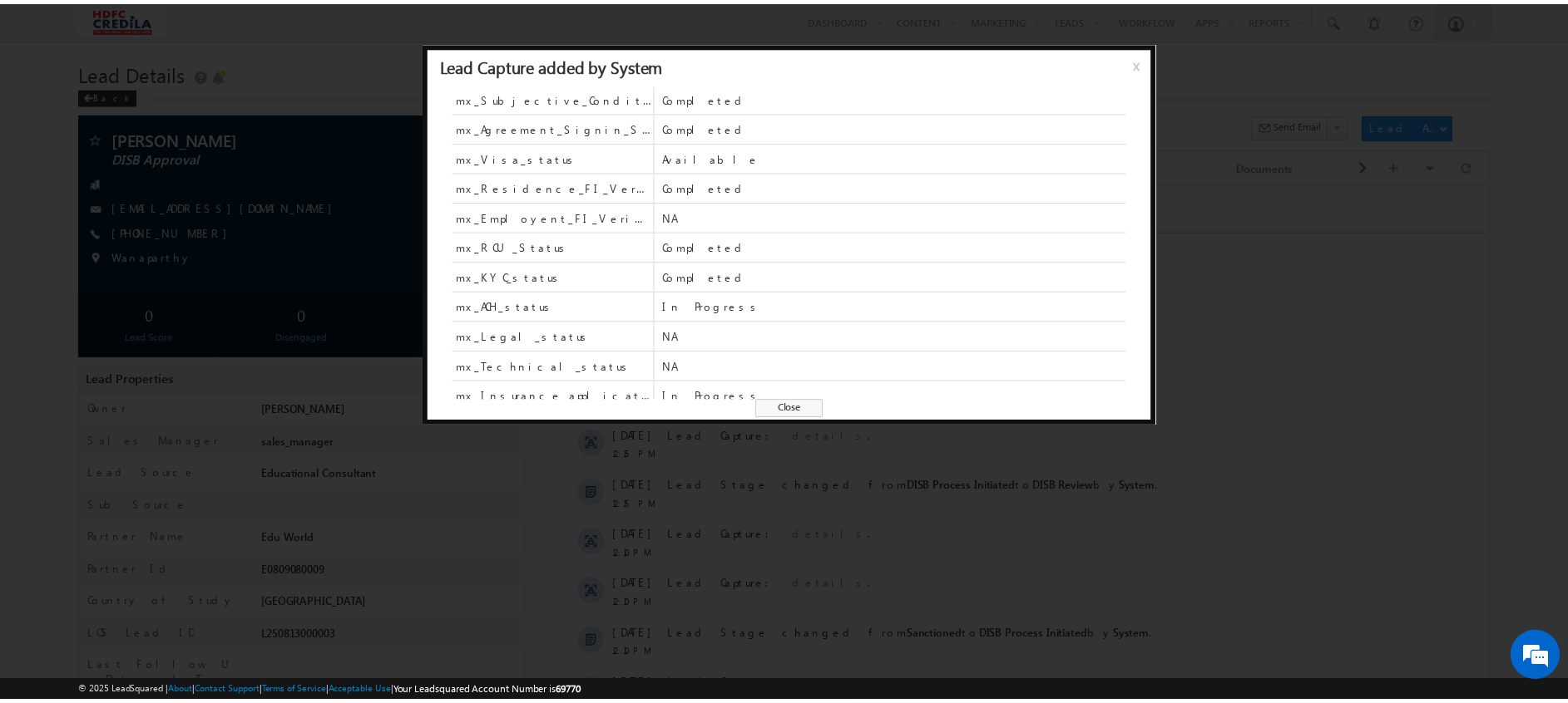
scroll to position [731, 0]
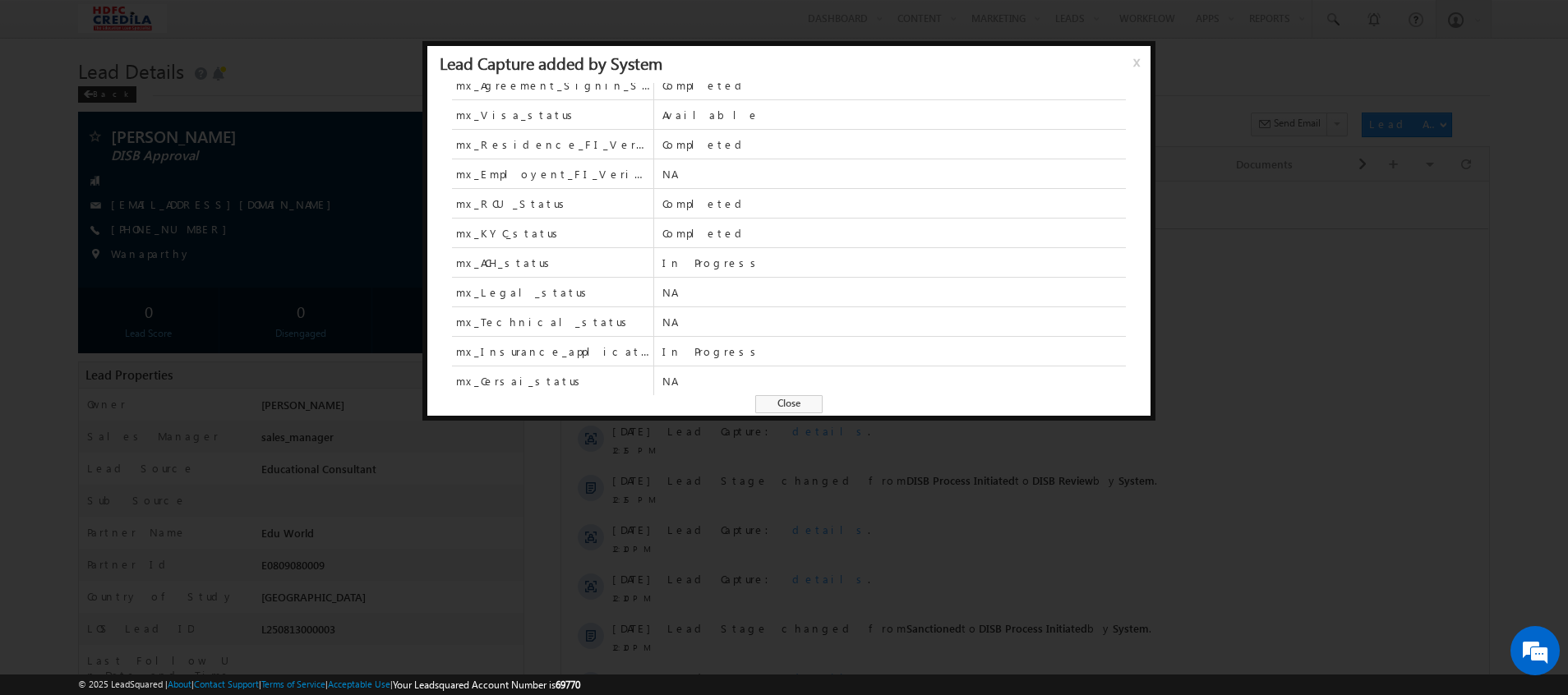
click at [1290, 367] on div at bounding box center [784, 348] width 1568 height 695
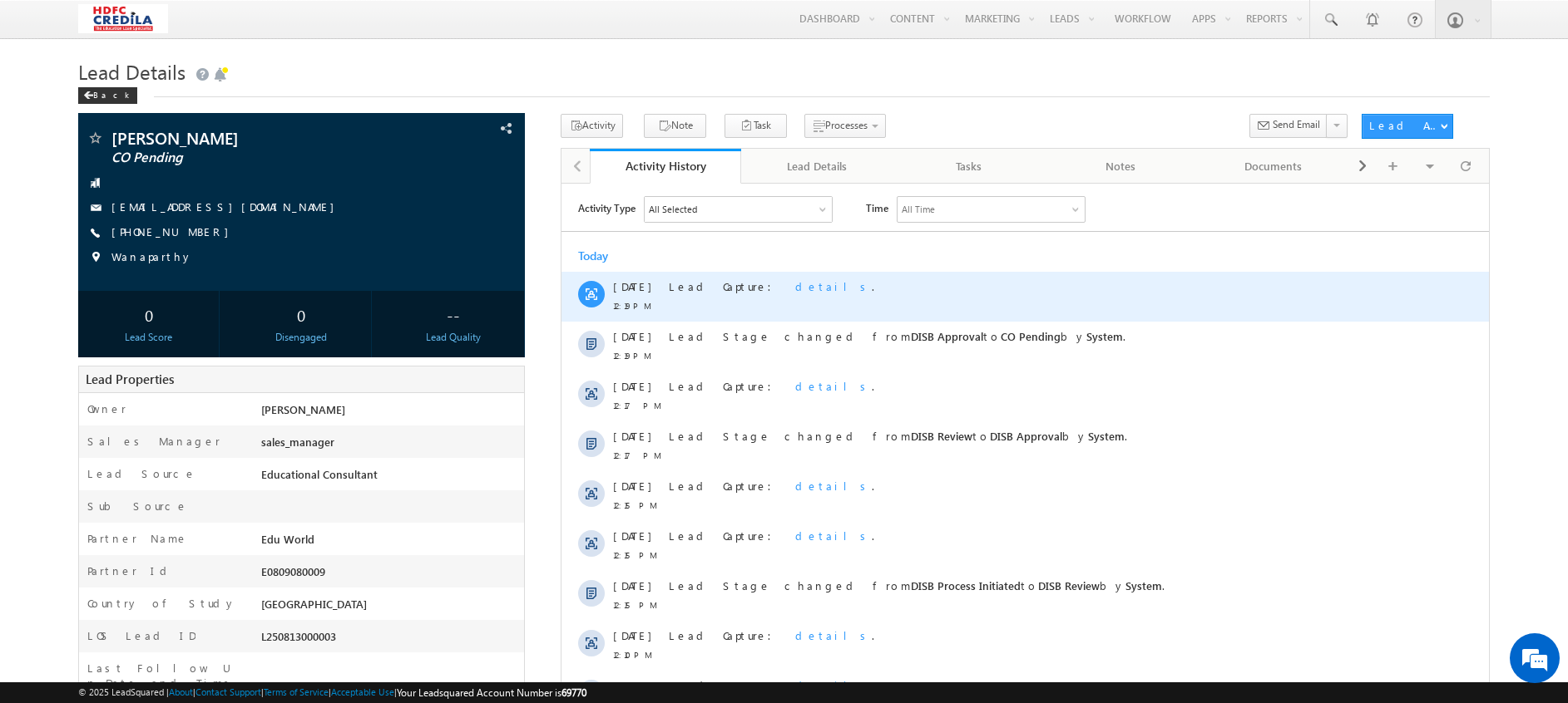
click at [795, 288] on span "details" at bounding box center [834, 286] width 77 height 14
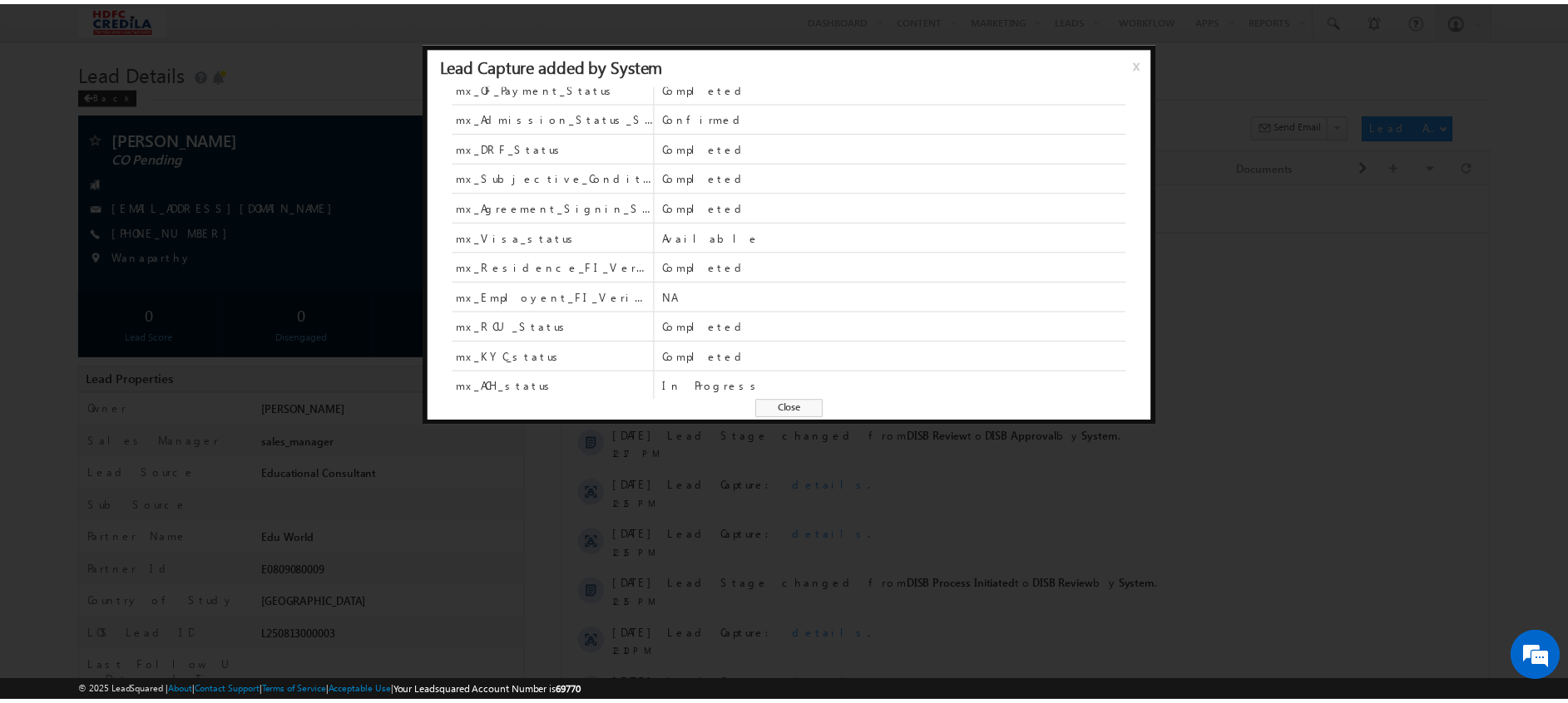
scroll to position [731, 0]
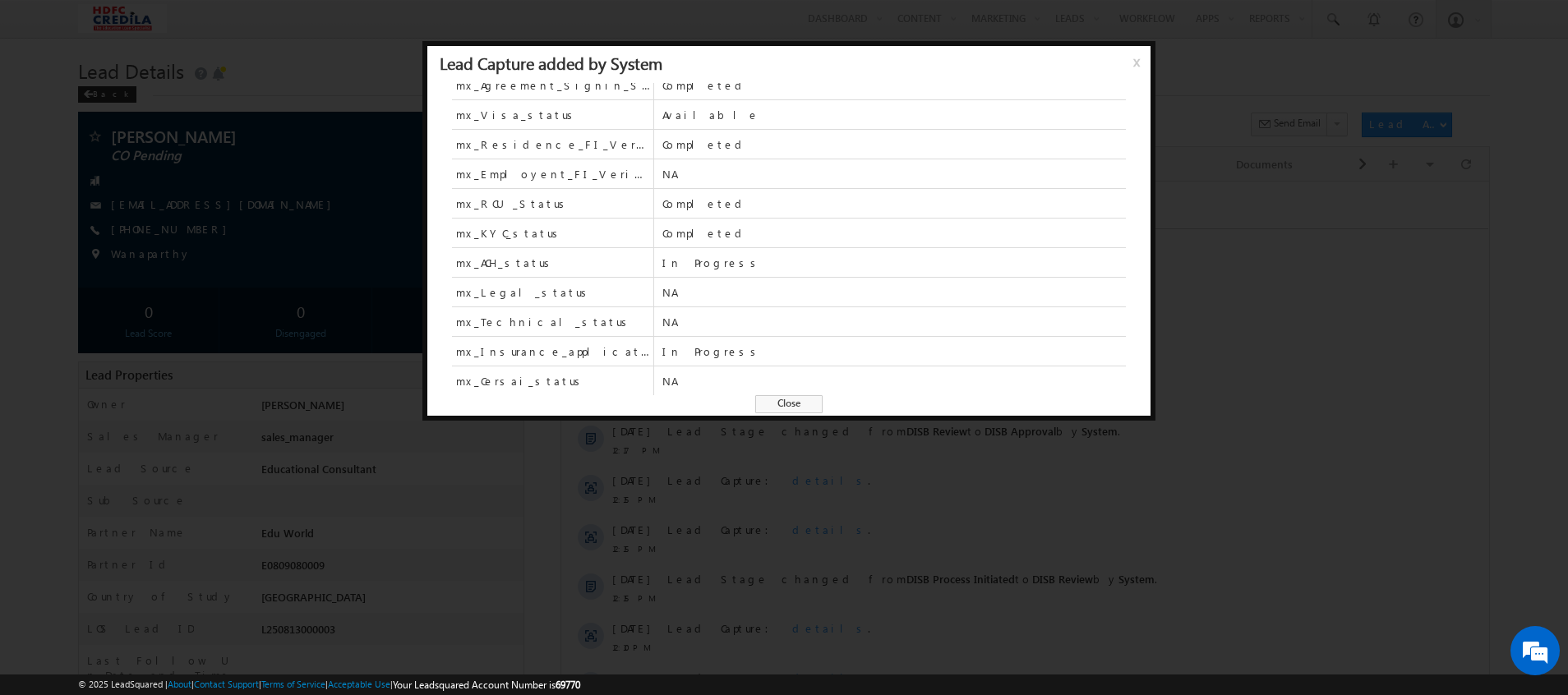
click at [1186, 252] on div at bounding box center [784, 348] width 1568 height 695
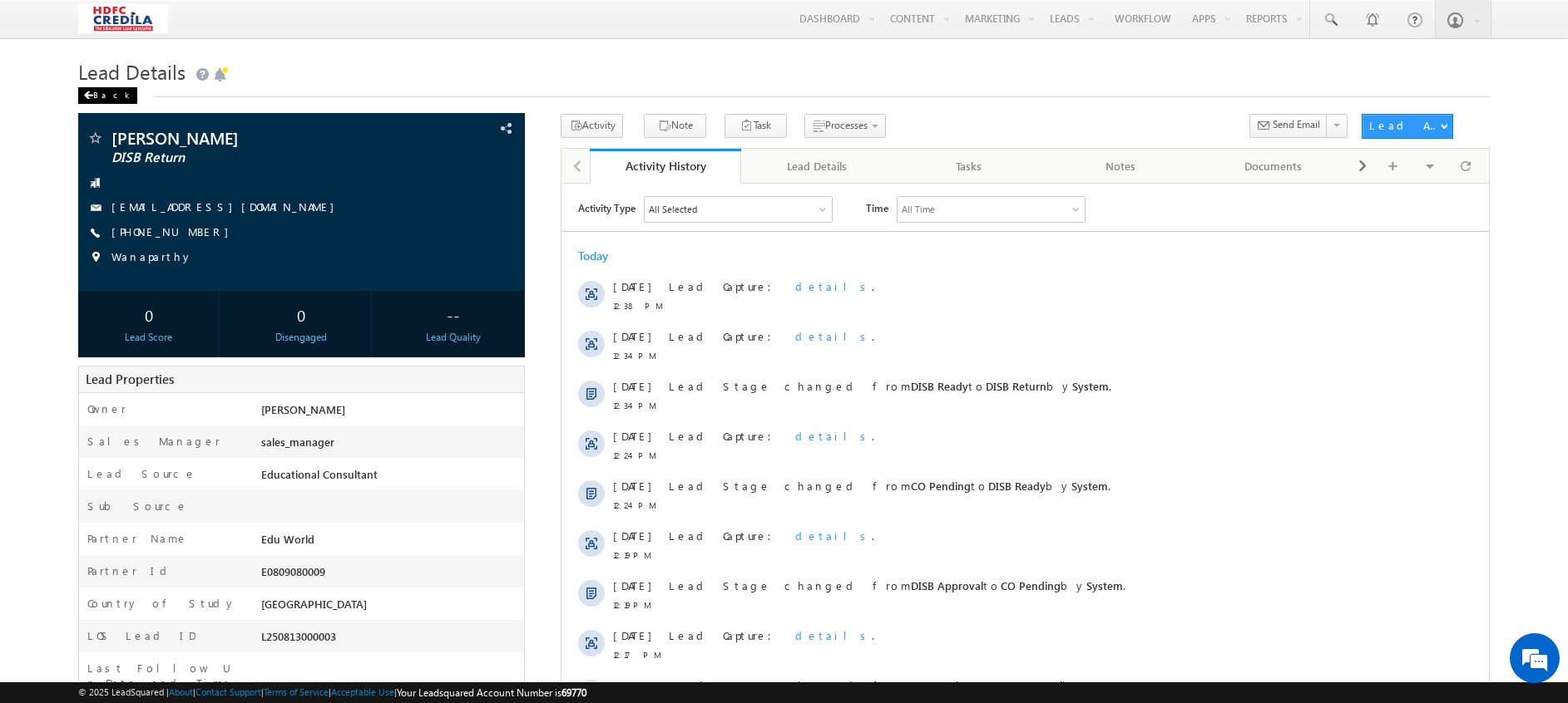
click at [99, 96] on div "Back" at bounding box center [108, 96] width 59 height 17
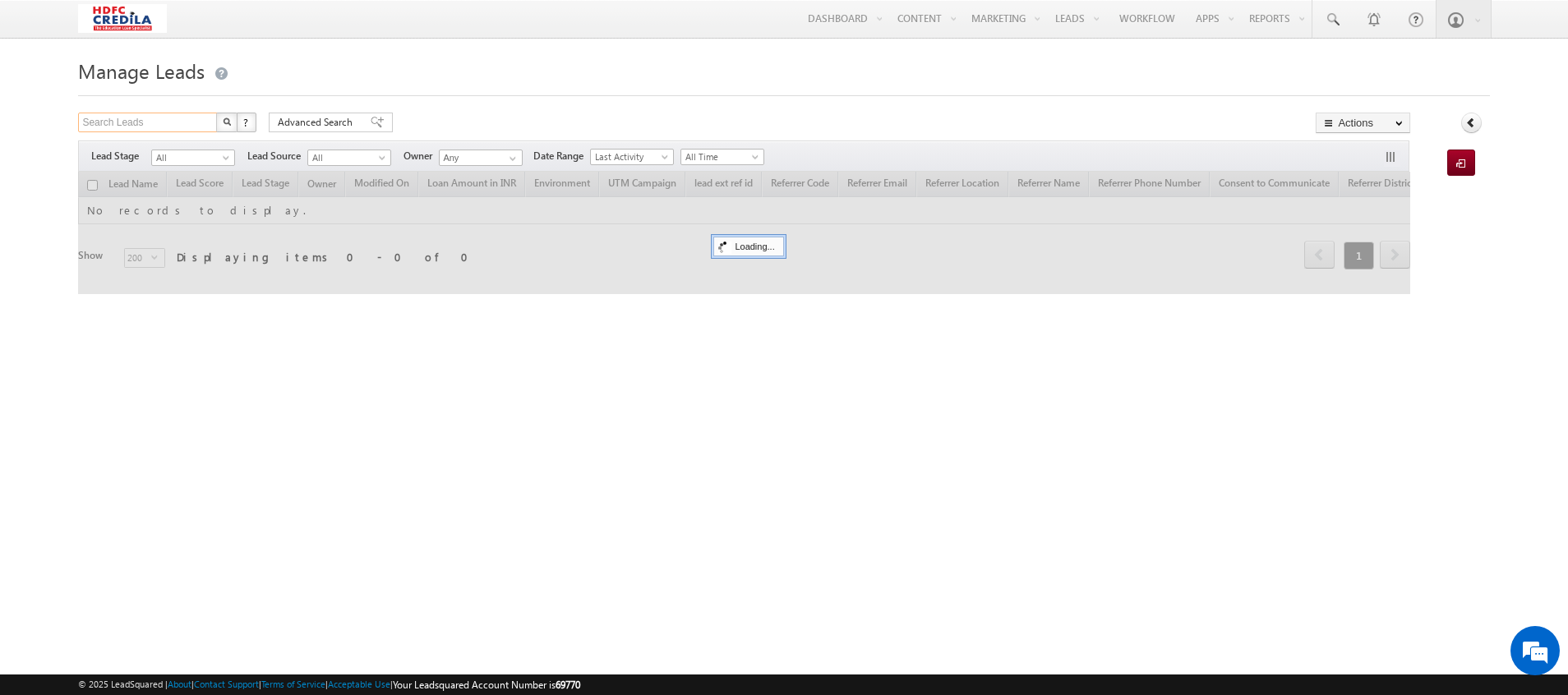
click at [141, 127] on input "Search Leads" at bounding box center [149, 122] width 140 height 20
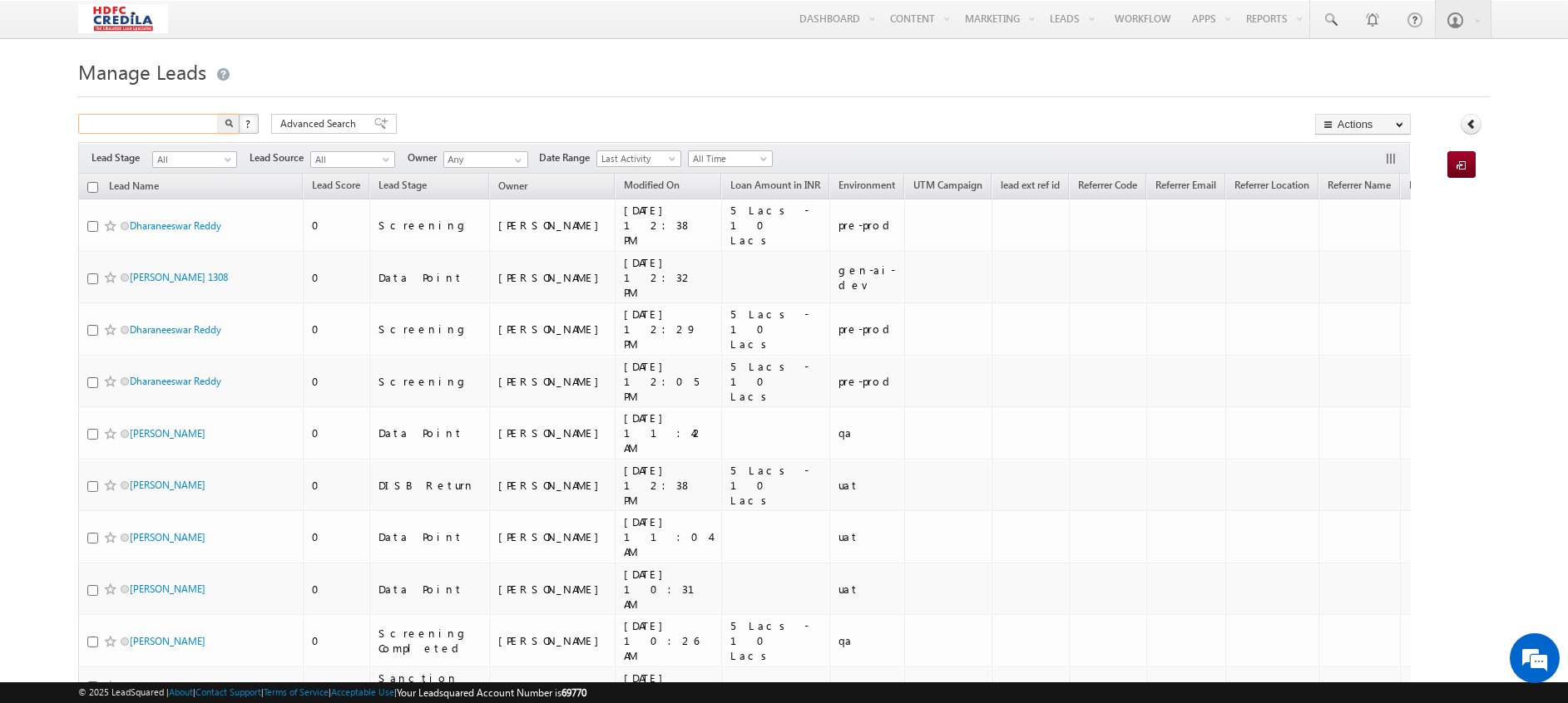
paste input "8657765454"
type input "8657765454"
click at [218, 114] on button "button" at bounding box center [229, 124] width 22 height 20
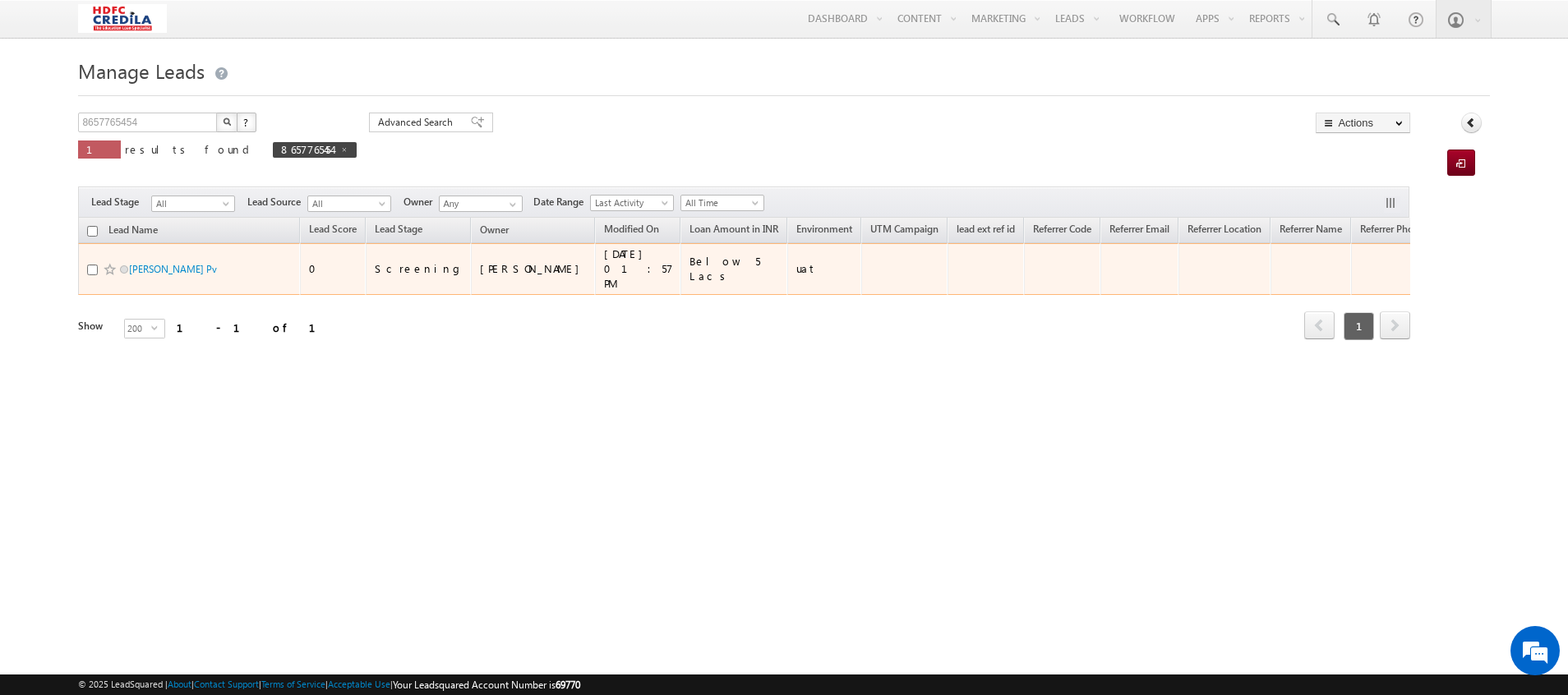
click at [138, 262] on span "[PERSON_NAME] Pv" at bounding box center [184, 269] width 111 height 16
click at [151, 263] on link "[PERSON_NAME] Pv" at bounding box center [172, 269] width 88 height 12
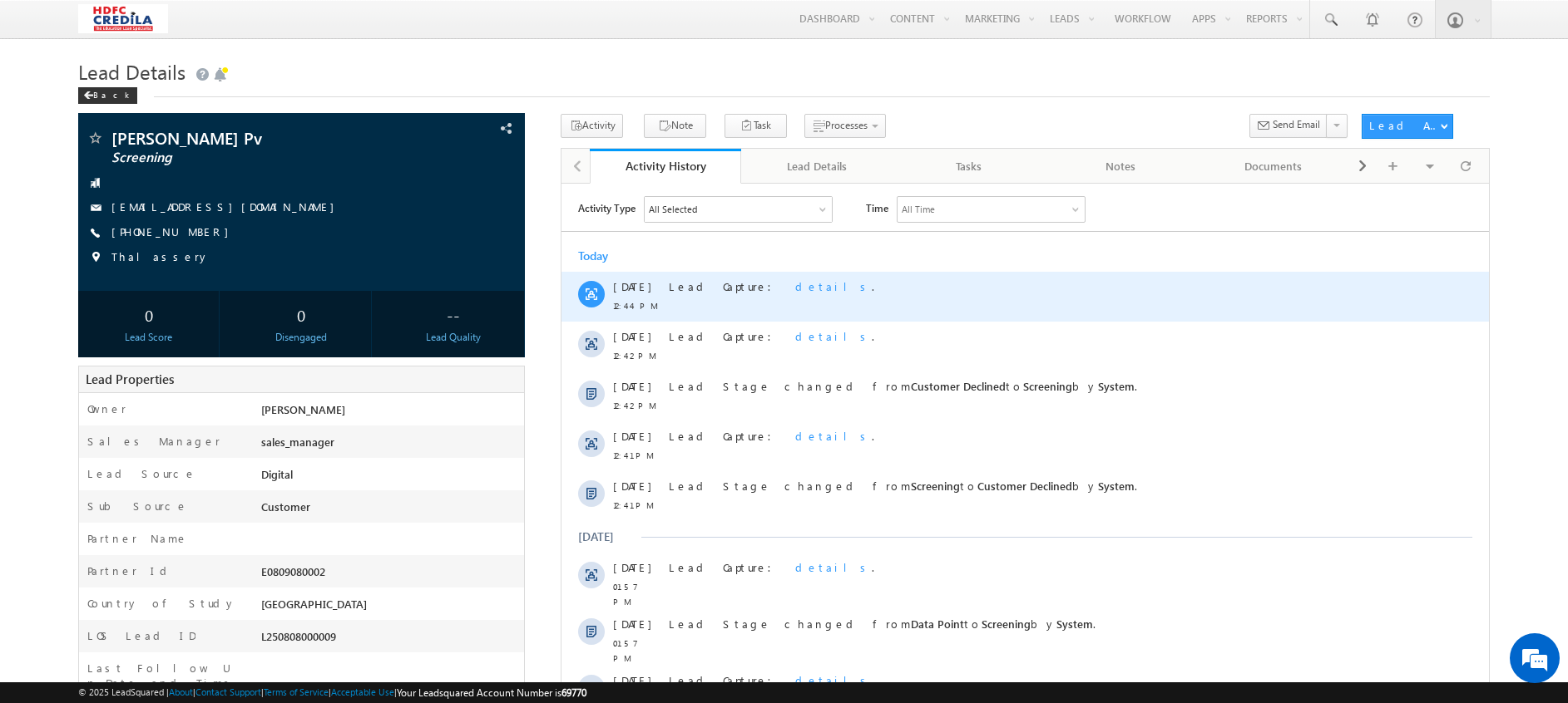
click at [795, 288] on span "details" at bounding box center [834, 286] width 77 height 14
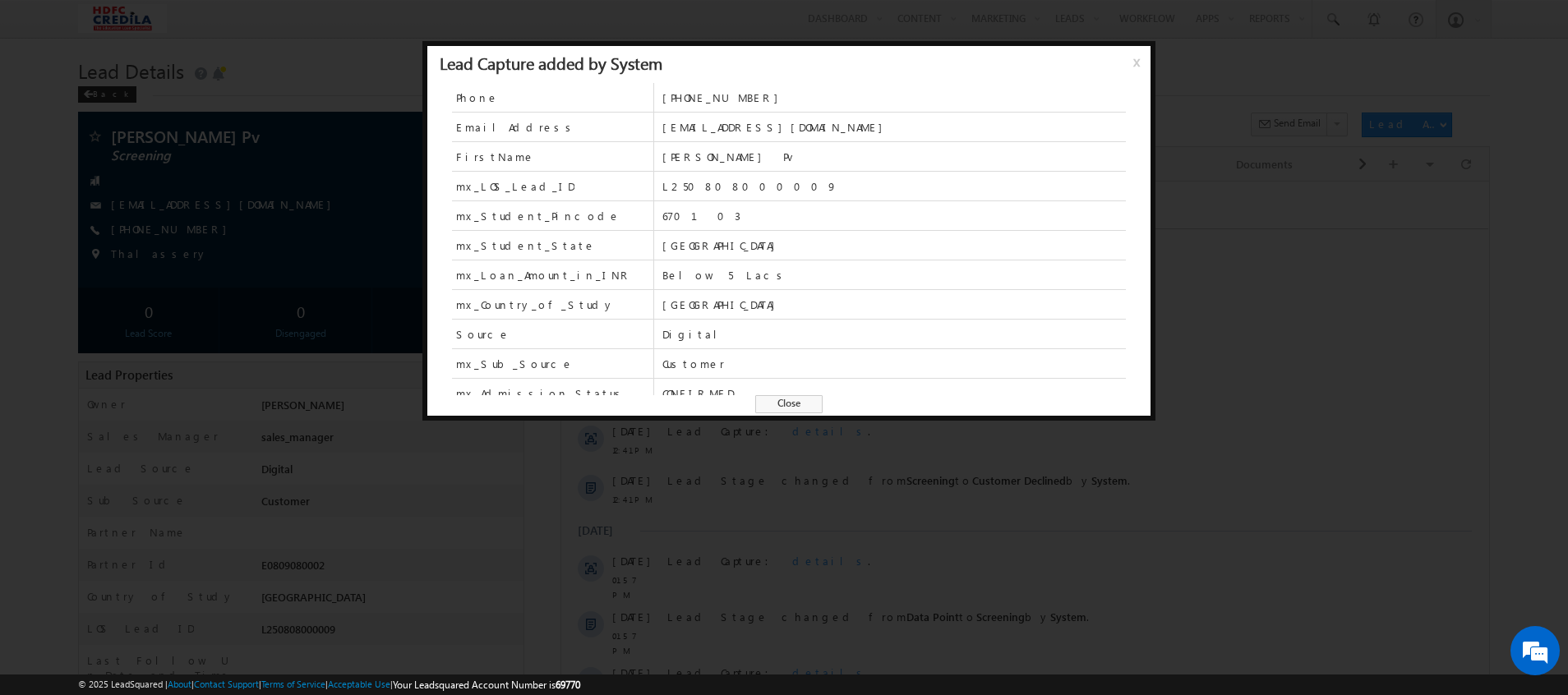
click at [1137, 64] on span "x" at bounding box center [1140, 69] width 13 height 30
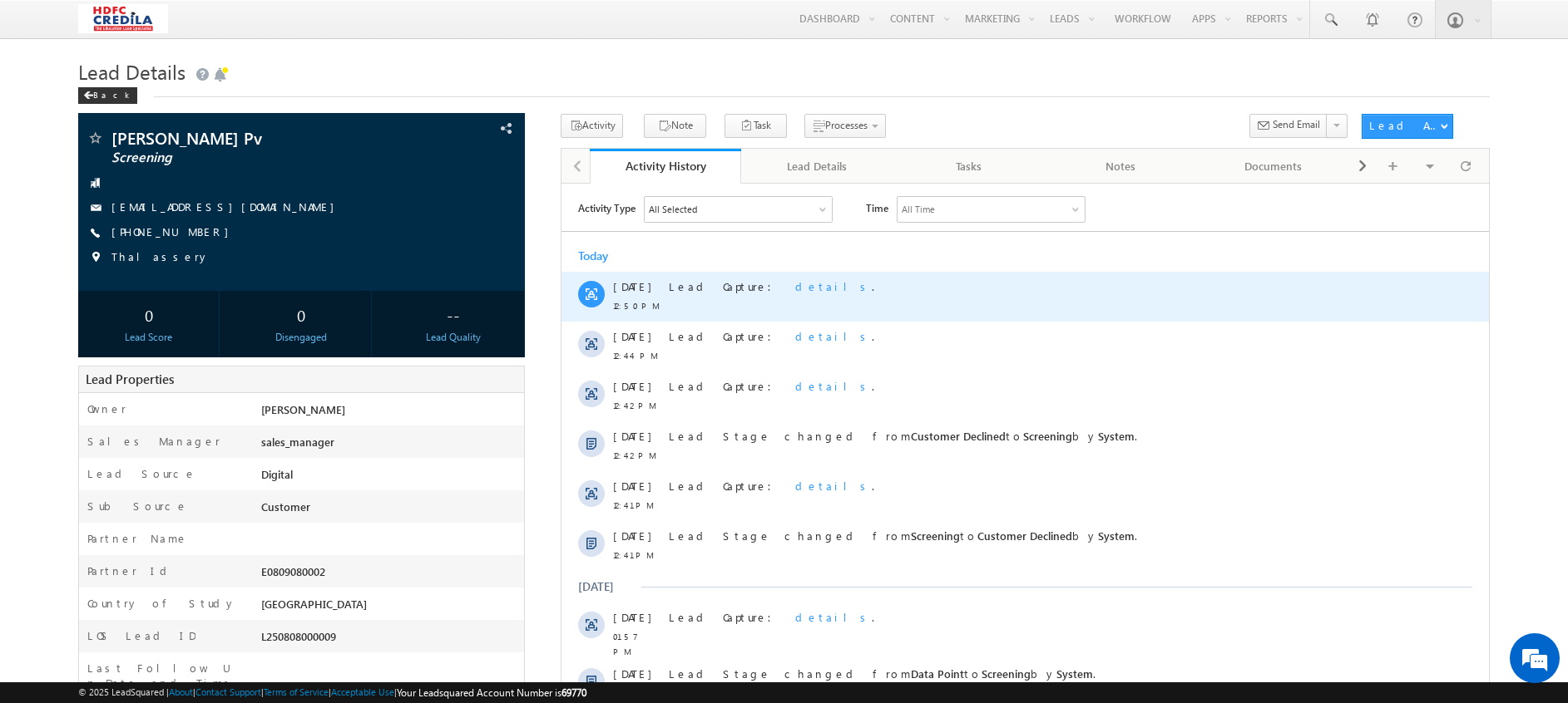
click at [795, 291] on span "details" at bounding box center [834, 286] width 77 height 14
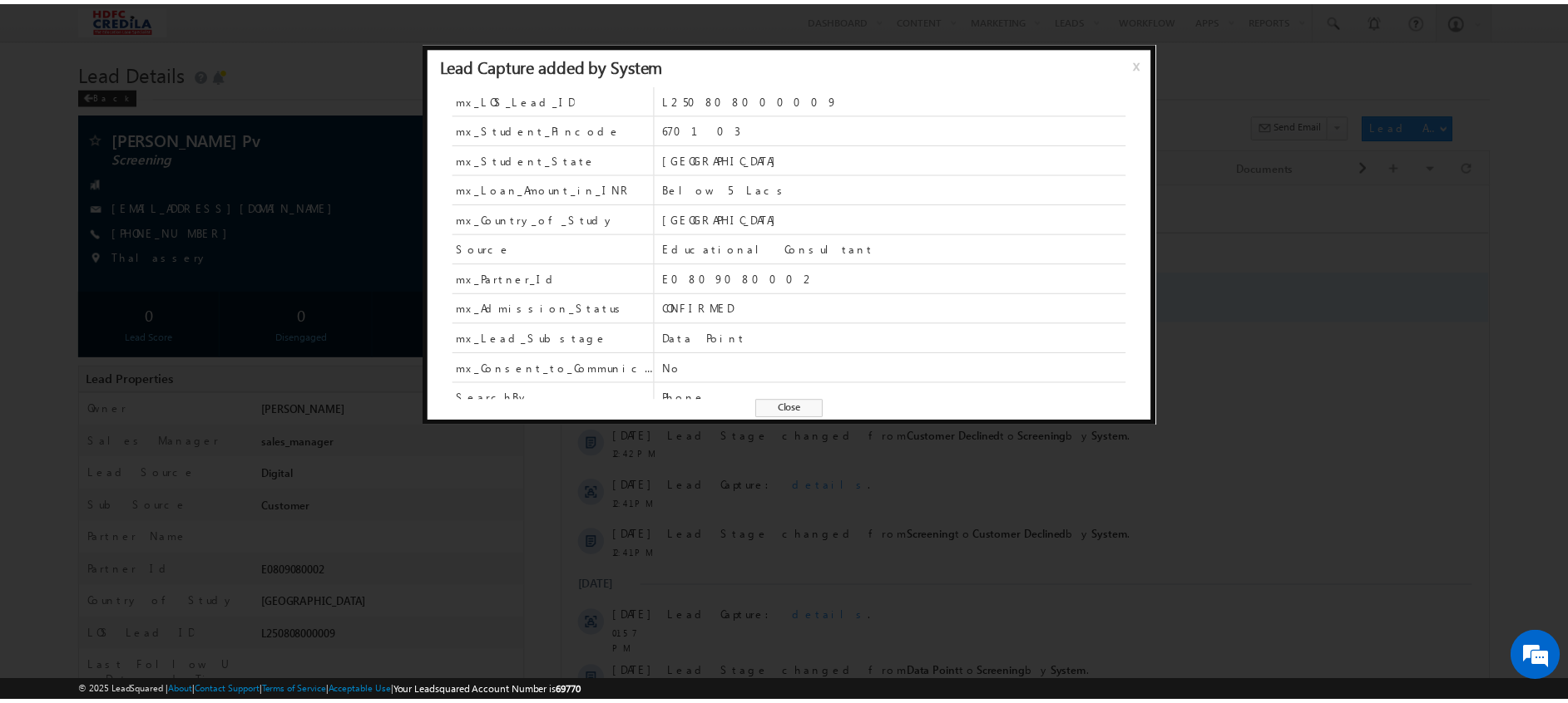
scroll to position [90, 0]
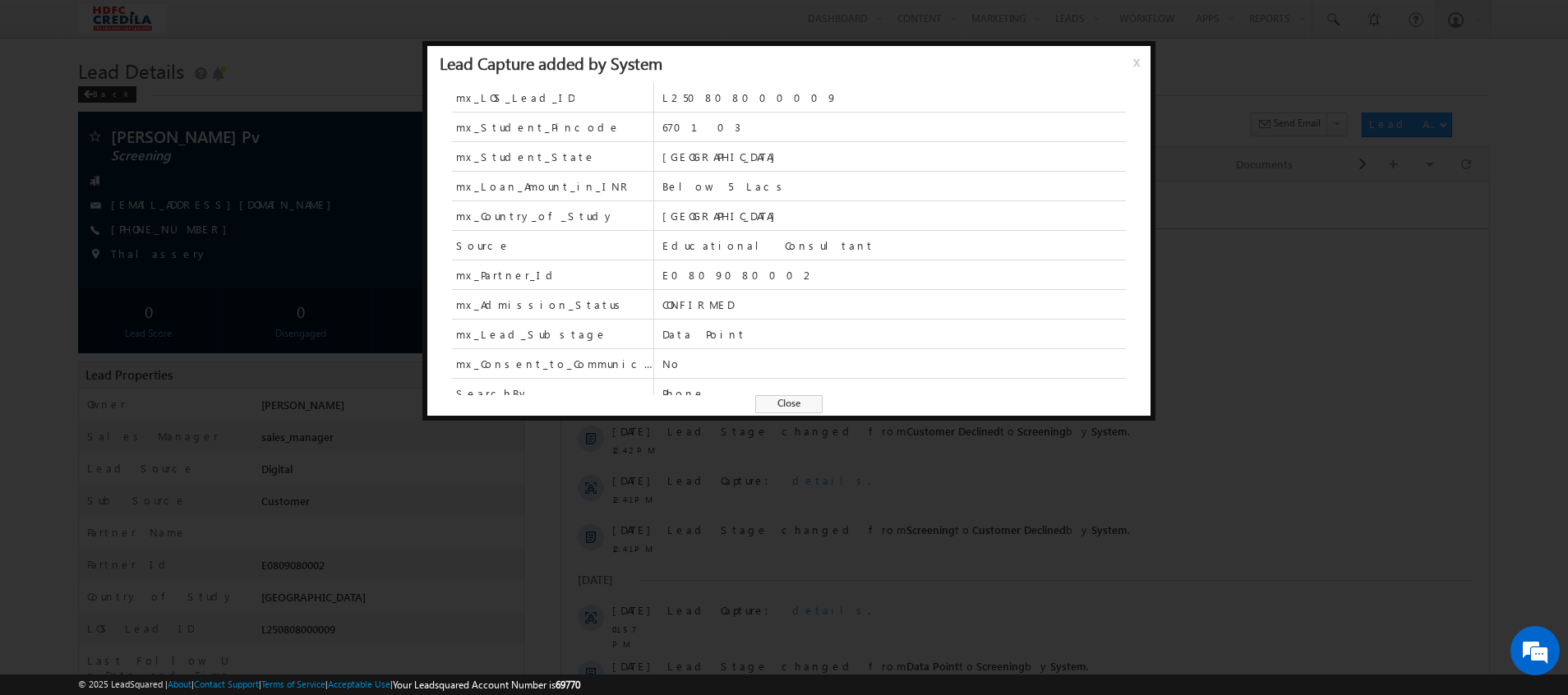
click at [1134, 63] on span "x" at bounding box center [1140, 69] width 13 height 30
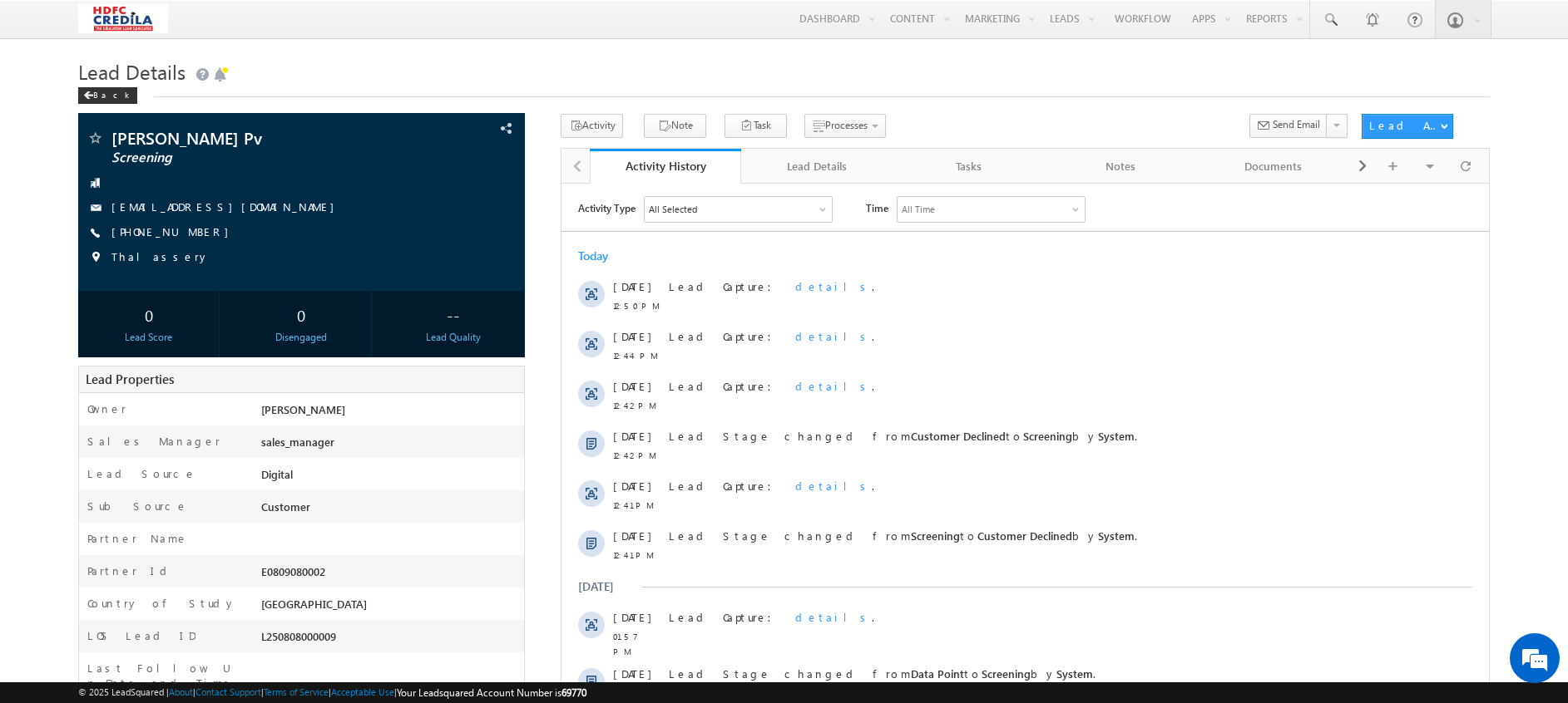
scroll to position [0, 0]
click at [107, 105] on div "Lead Details Back" at bounding box center [784, 84] width 1412 height 60
click at [104, 101] on div "Back" at bounding box center [108, 96] width 59 height 17
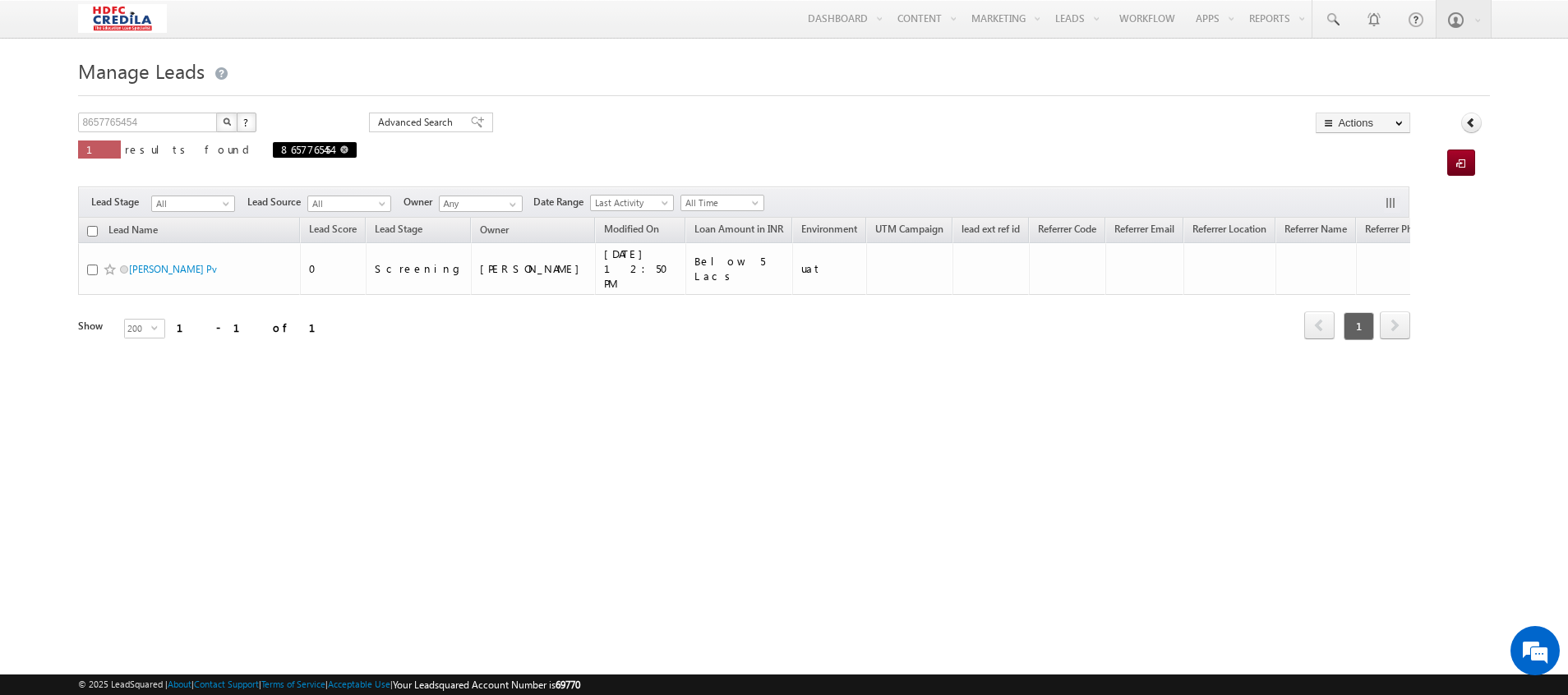
click at [273, 156] on span "8657765454" at bounding box center [315, 149] width 84 height 16
click at [340, 145] on link at bounding box center [344, 149] width 8 height 14
type input "Search Leads"
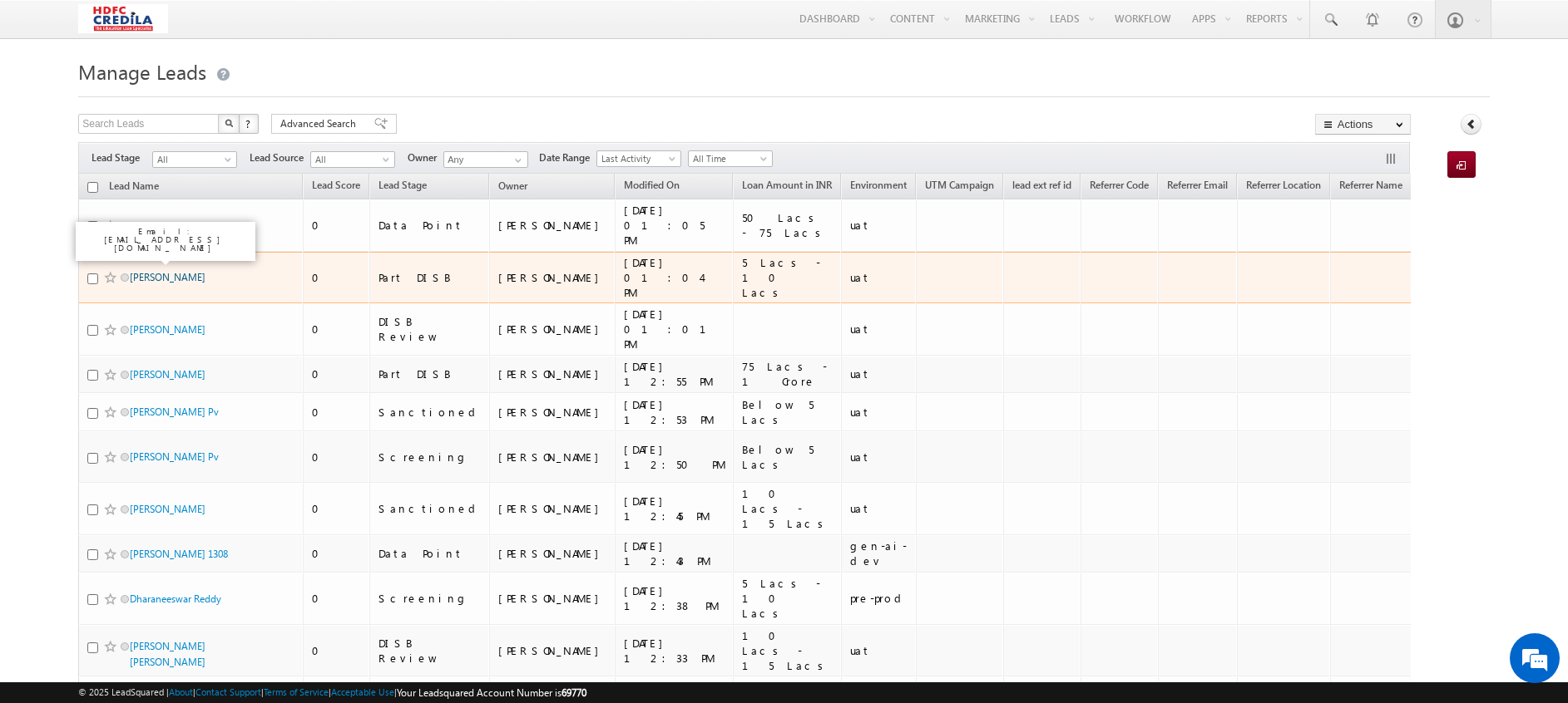
click at [175, 271] on link "[PERSON_NAME]" at bounding box center [167, 277] width 76 height 13
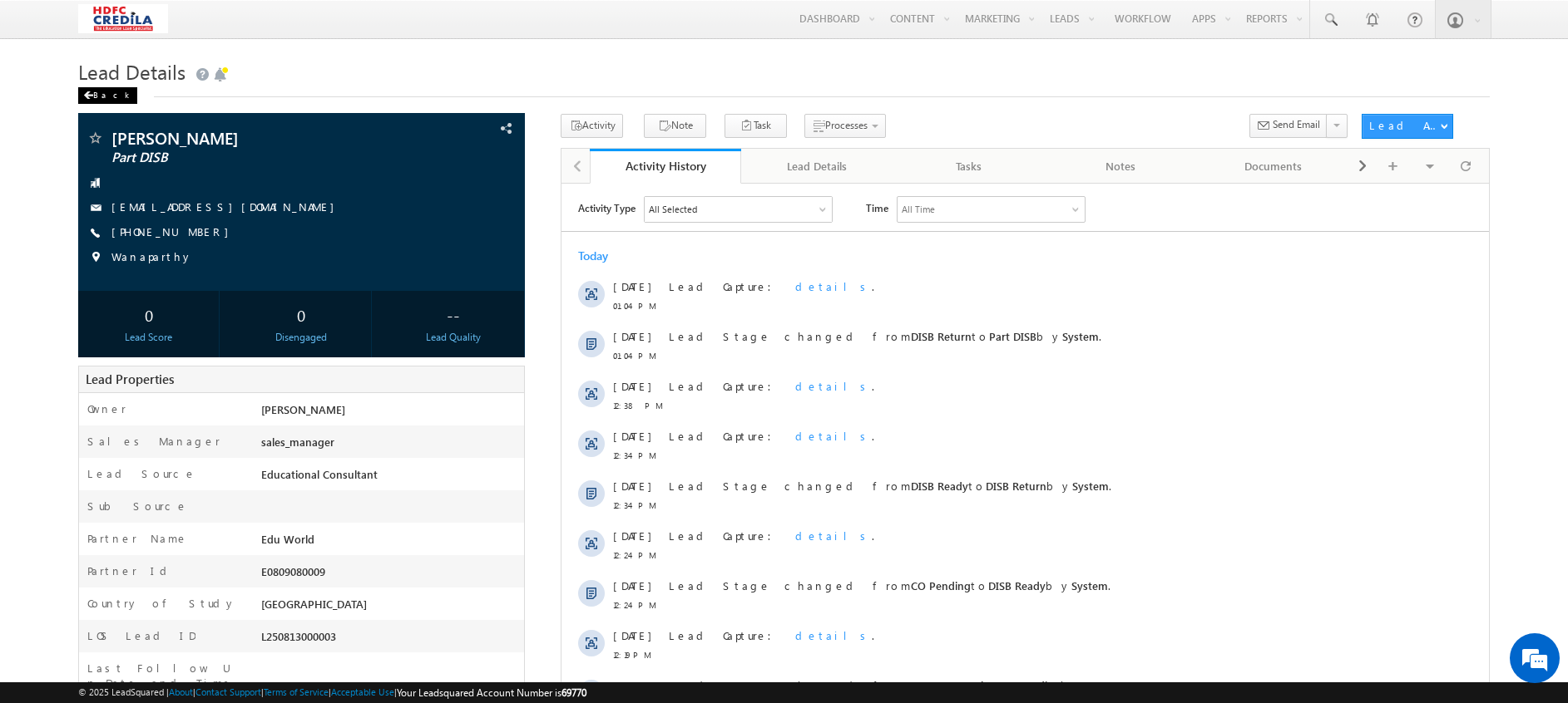
click at [104, 99] on div "Back" at bounding box center [108, 96] width 59 height 17
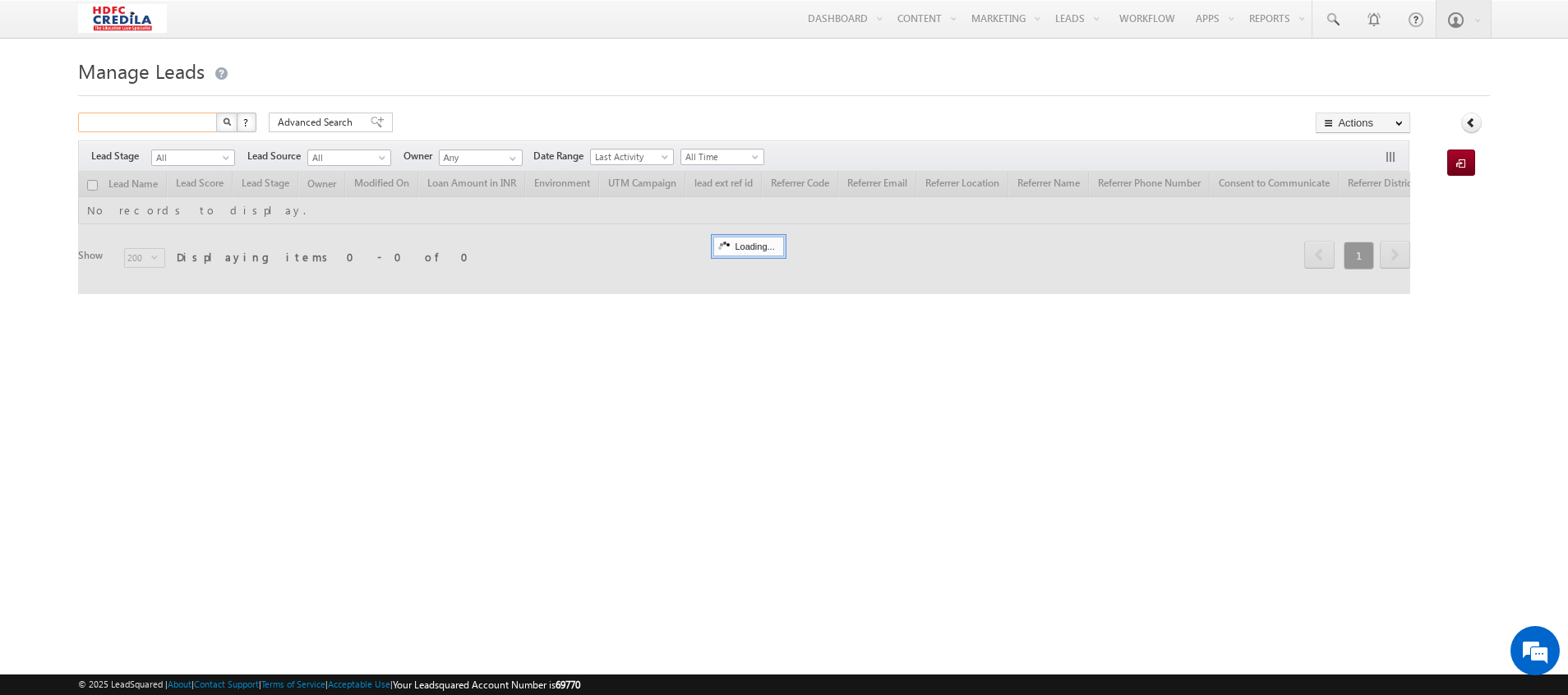
click at [144, 120] on input "text" at bounding box center [149, 122] width 140 height 20
paste input "9162178271"
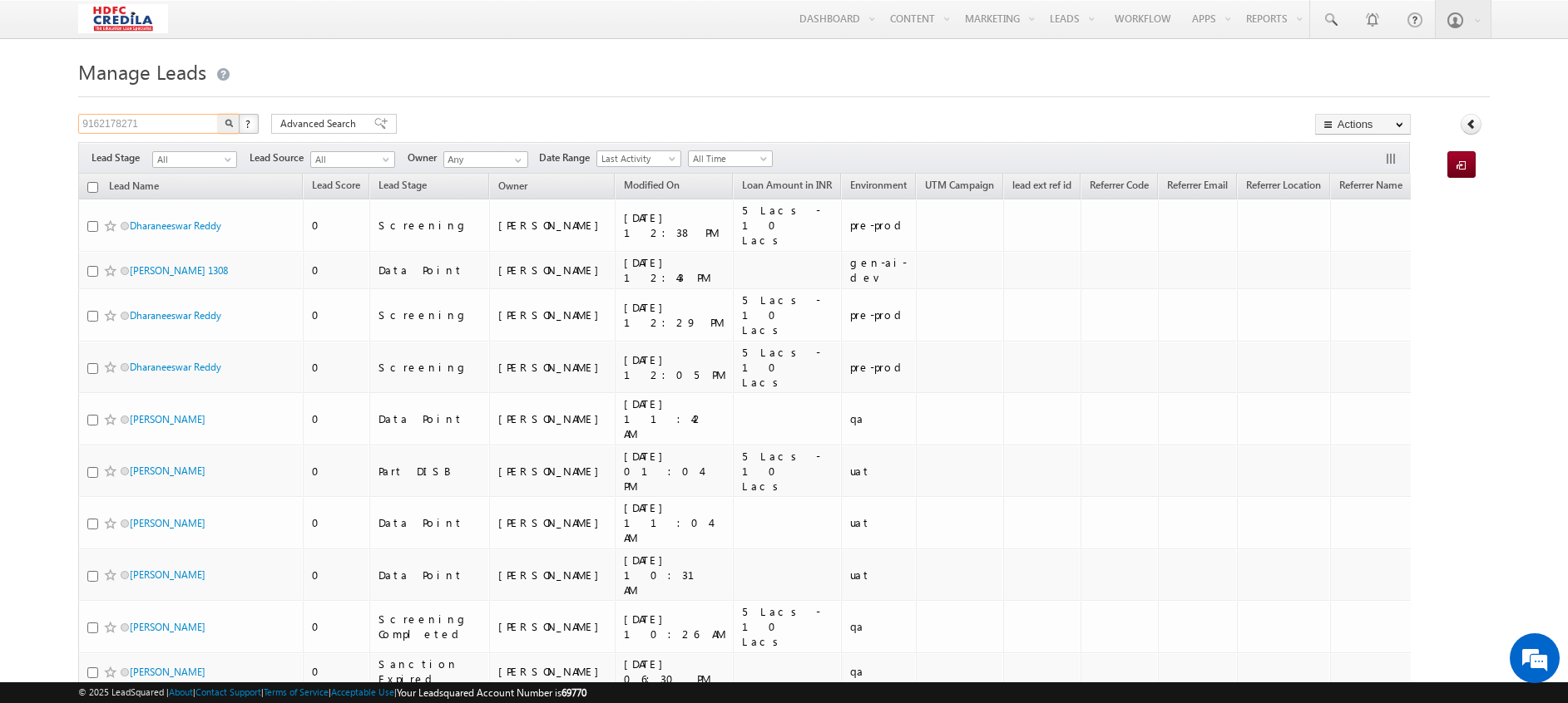
type input "9162178271"
click at [228, 127] on img "button" at bounding box center [229, 123] width 8 height 8
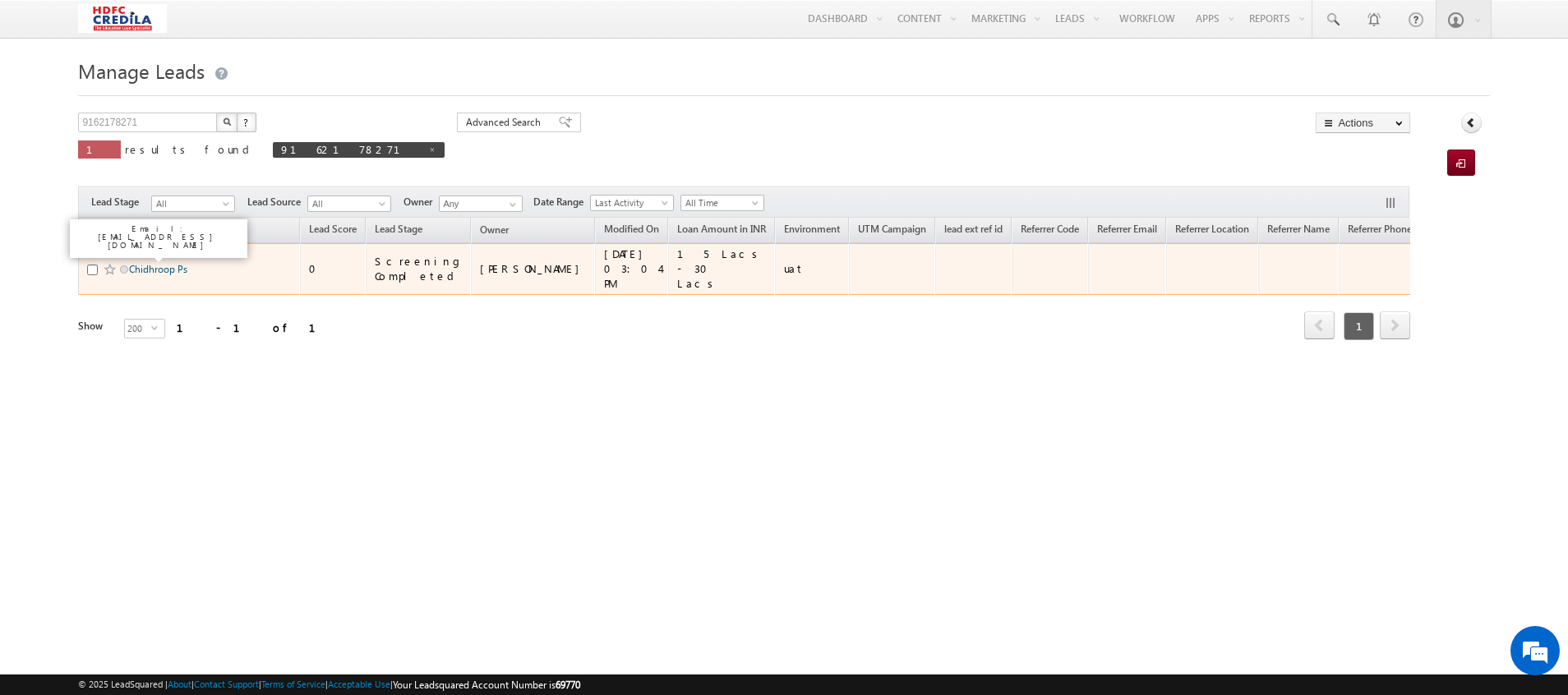
click at [158, 263] on link "Chidhroop Ps" at bounding box center [158, 269] width 59 height 12
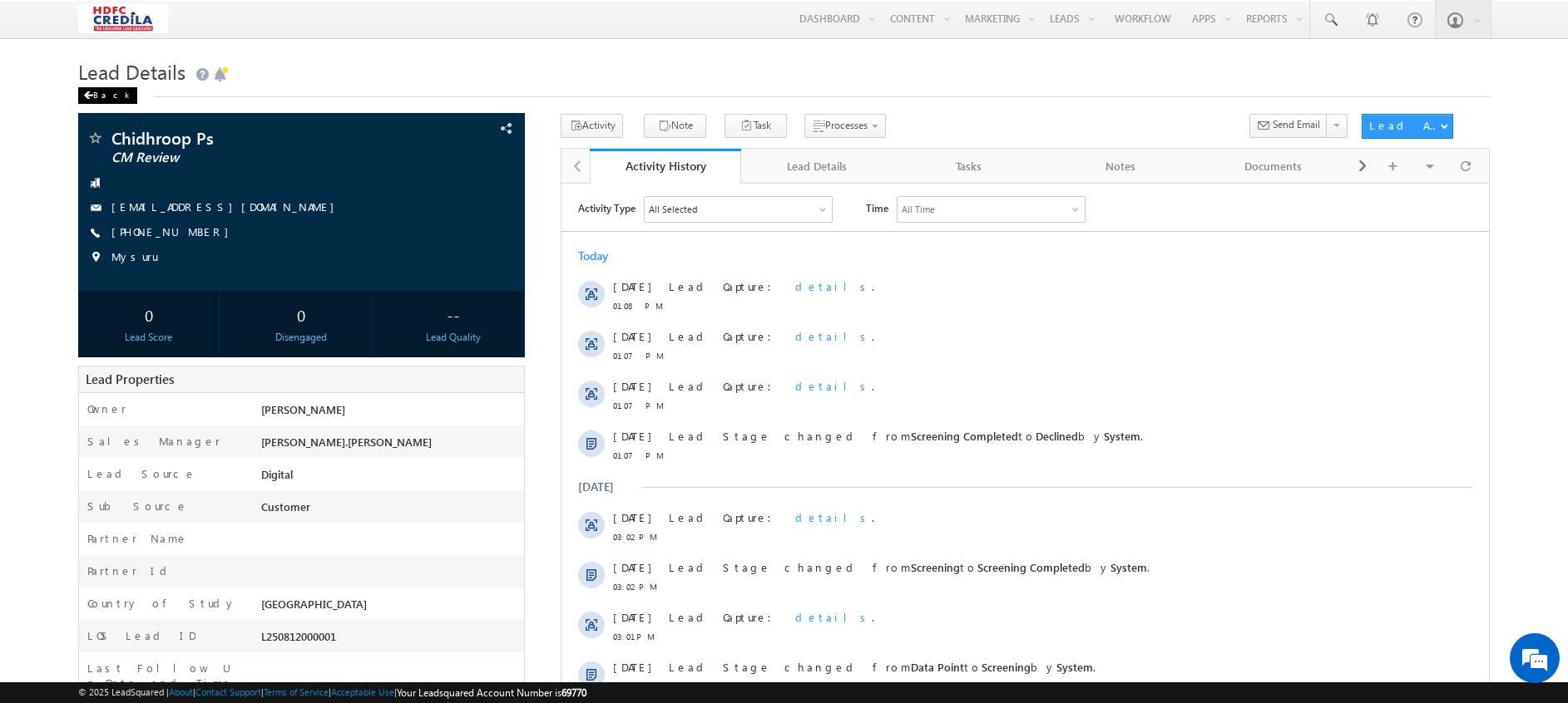
click at [109, 99] on div "Back" at bounding box center [108, 96] width 59 height 17
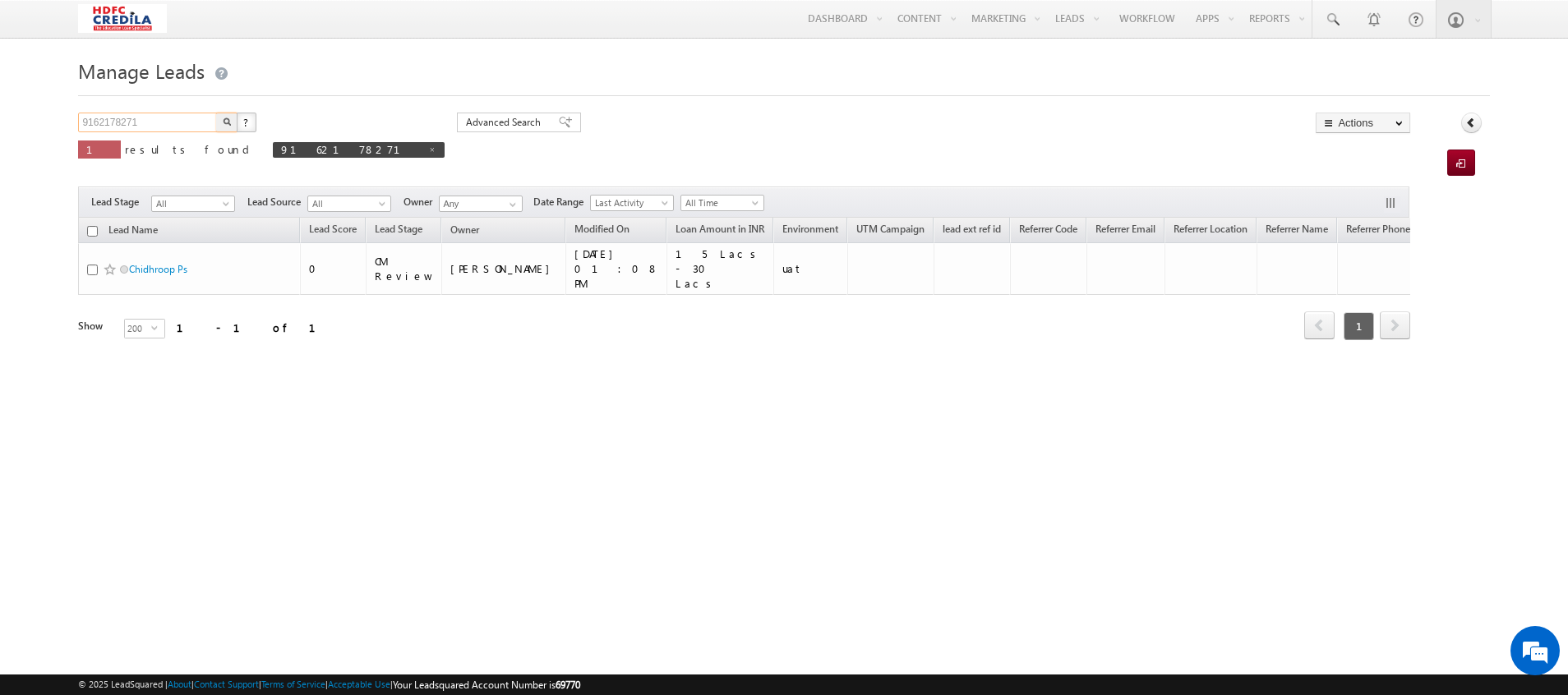
click at [181, 121] on input "9162178271" at bounding box center [149, 122] width 140 height 20
type input "9"
paste input "7881901151"
type input "7881901151"
click at [228, 120] on img "button" at bounding box center [227, 121] width 8 height 8
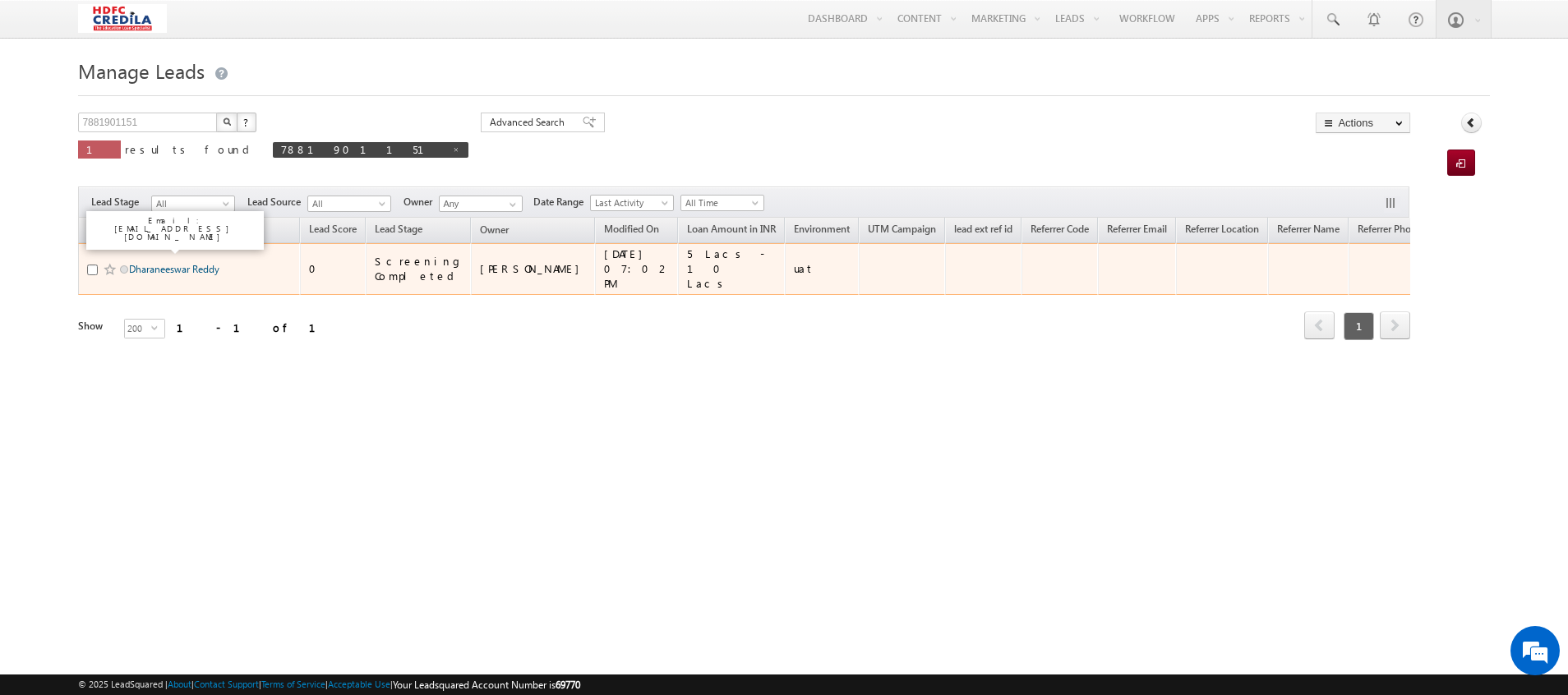
click at [180, 267] on link "Dharaneeswar Reddy" at bounding box center [174, 269] width 91 height 12
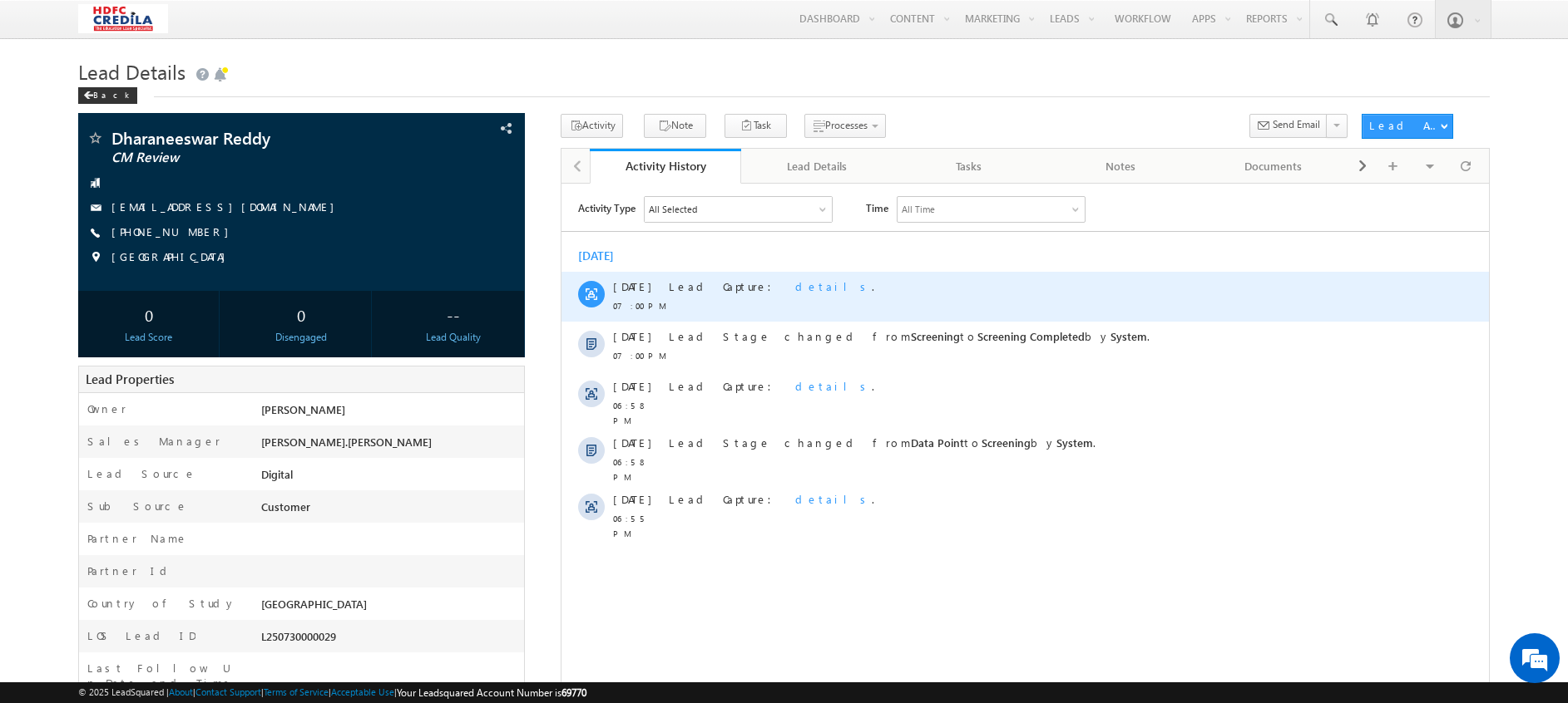
click at [795, 289] on span "details" at bounding box center [834, 286] width 77 height 14
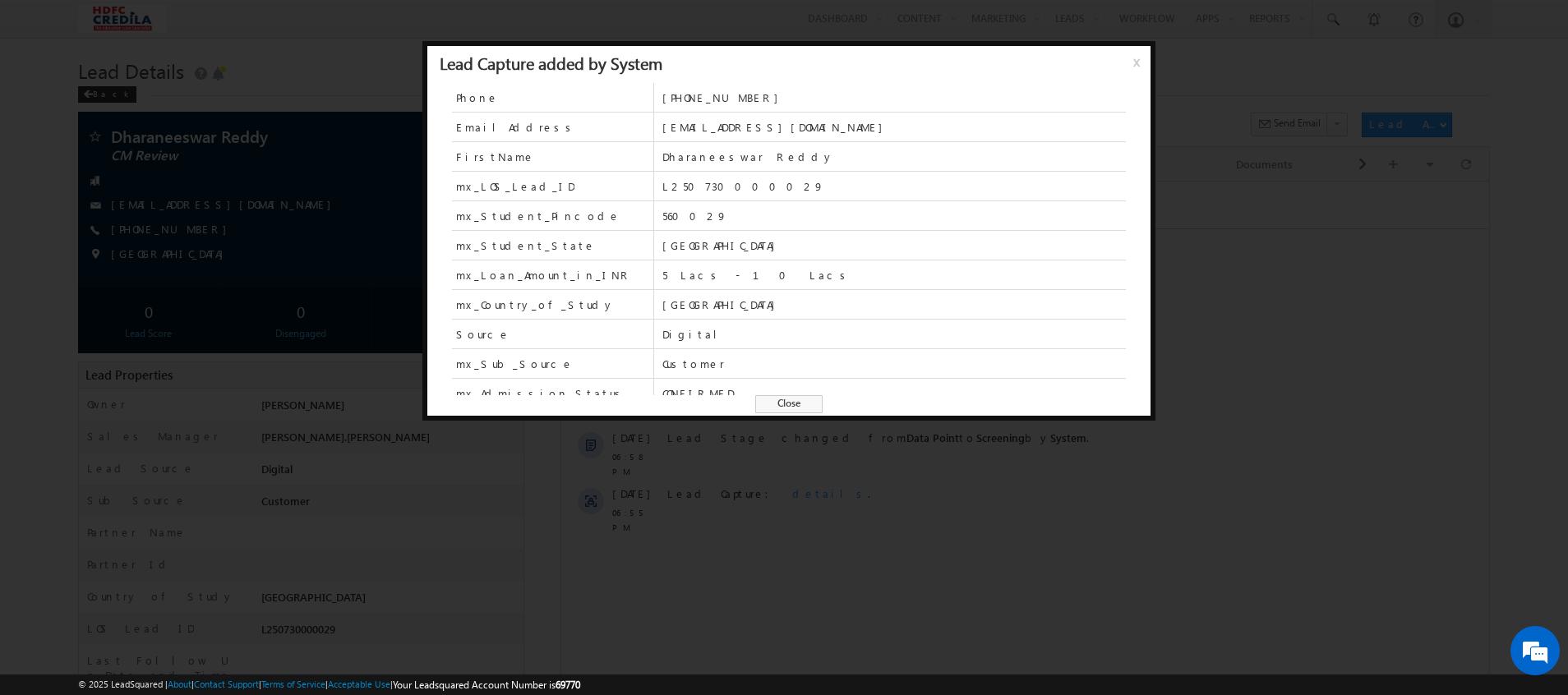
click at [746, 509] on div at bounding box center [784, 348] width 1568 height 695
